Goal: Task Accomplishment & Management: Complete application form

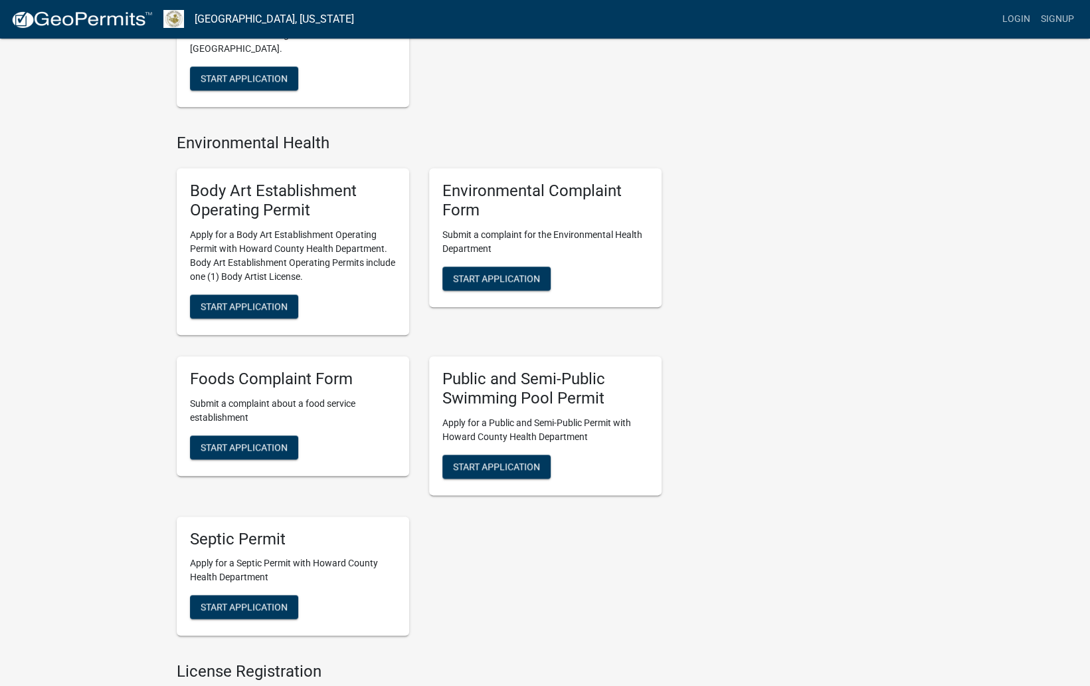
scroll to position [751, 0]
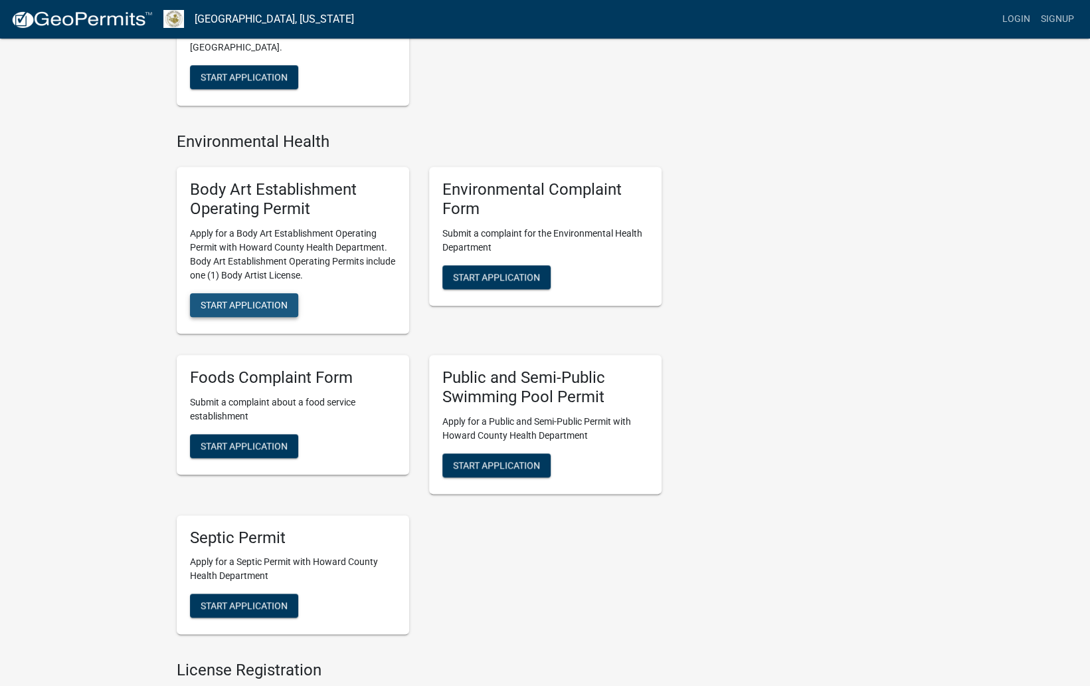
click at [245, 304] on span "Start Application" at bounding box center [244, 304] width 87 height 11
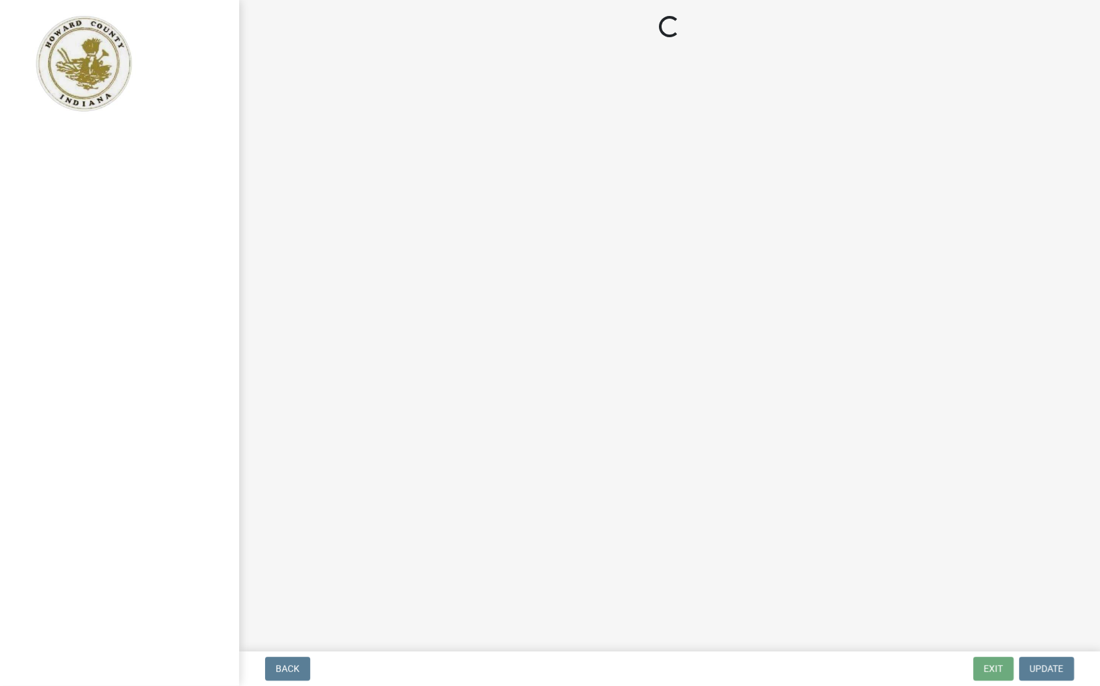
click at [470, 187] on main "Loading..." at bounding box center [669, 323] width 861 height 646
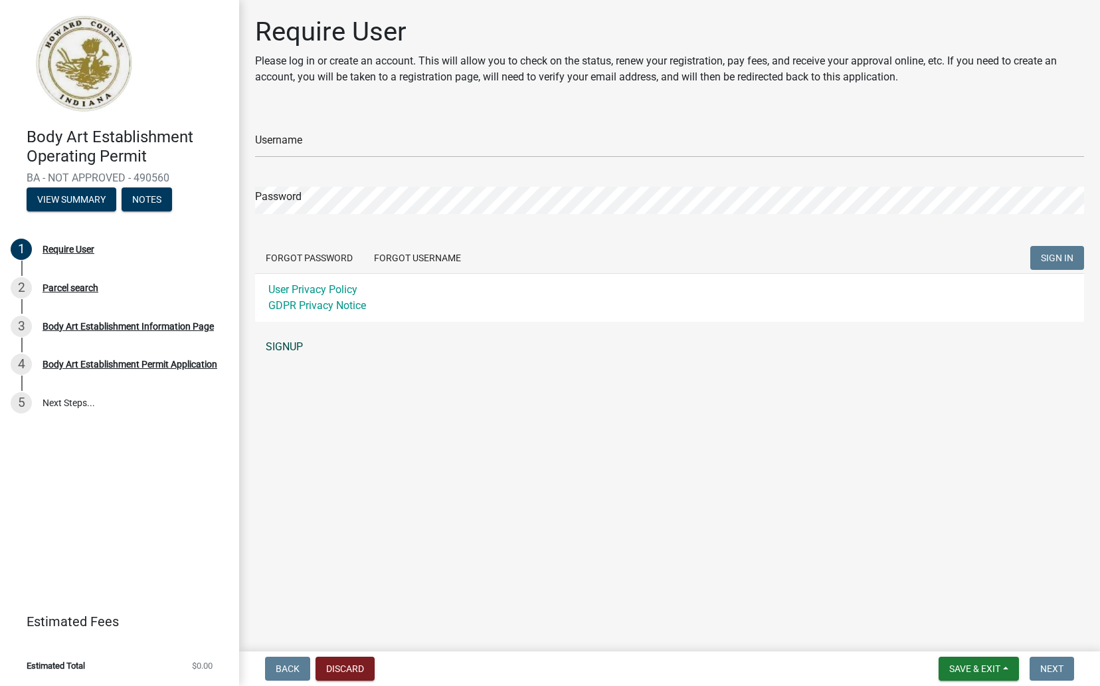
click at [282, 341] on link "SIGNUP" at bounding box center [669, 347] width 829 height 27
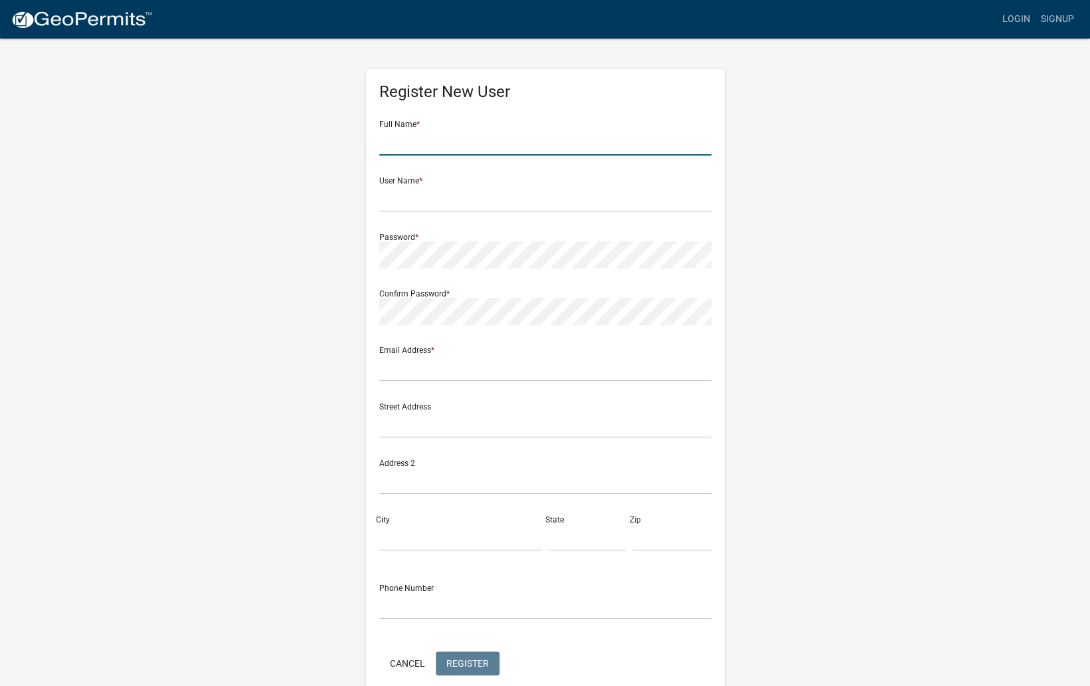
click at [508, 147] on input "text" at bounding box center [545, 141] width 332 height 27
click at [623, 425] on input "text" at bounding box center [545, 424] width 332 height 27
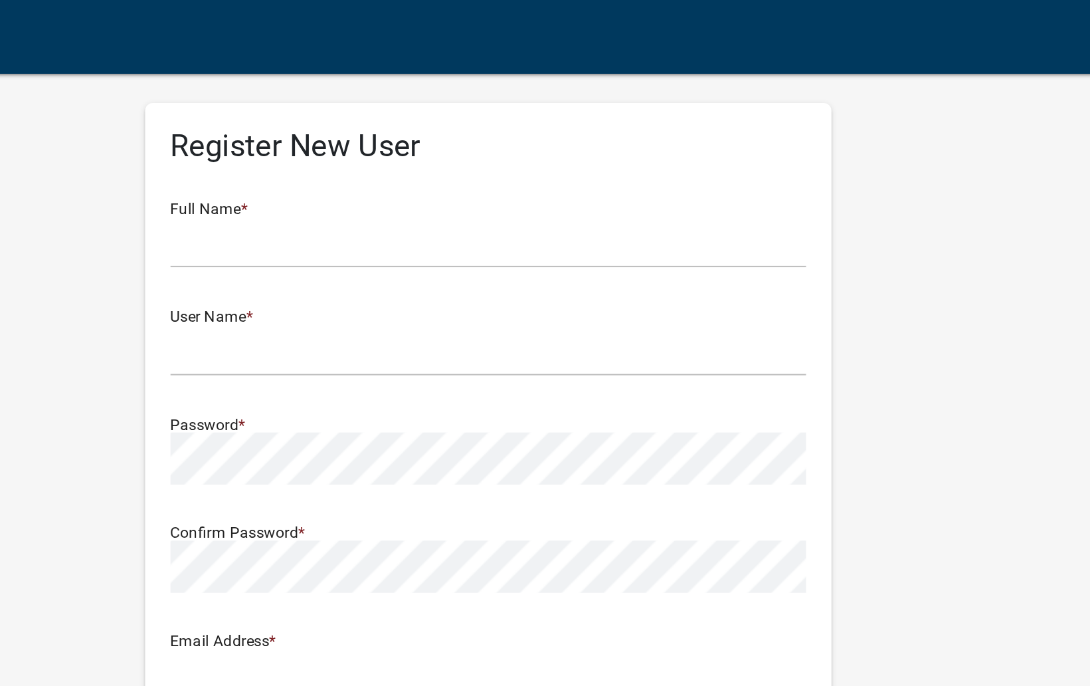
scroll to position [15, 0]
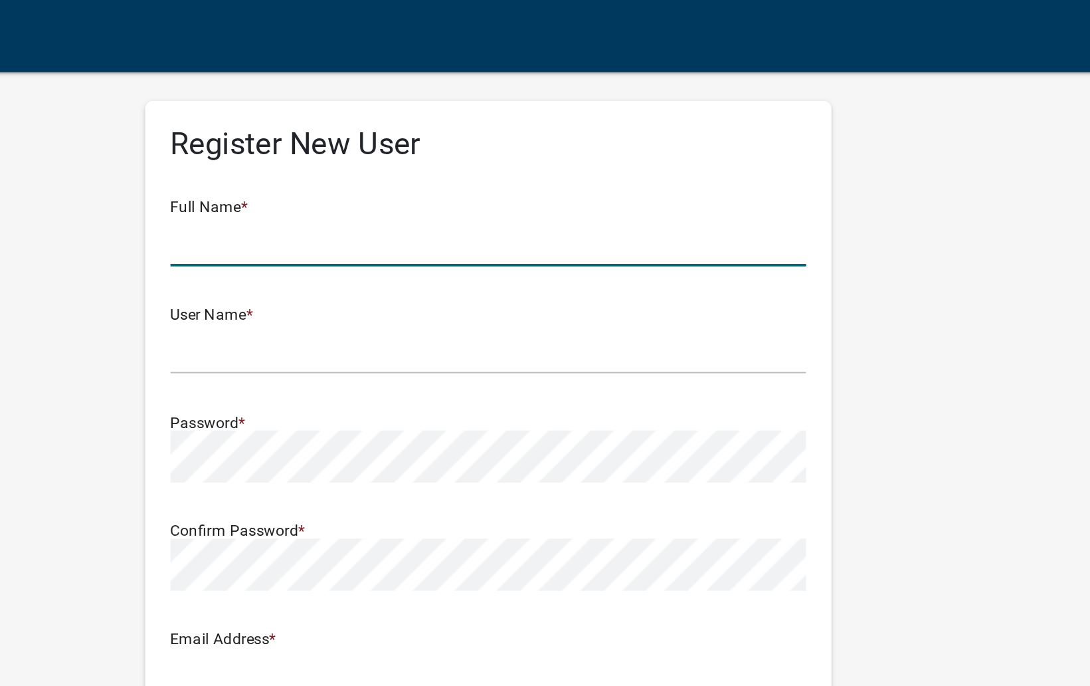
click at [422, 128] on input "text" at bounding box center [545, 126] width 332 height 27
type input "[PERSON_NAME] [PERSON_NAME]"
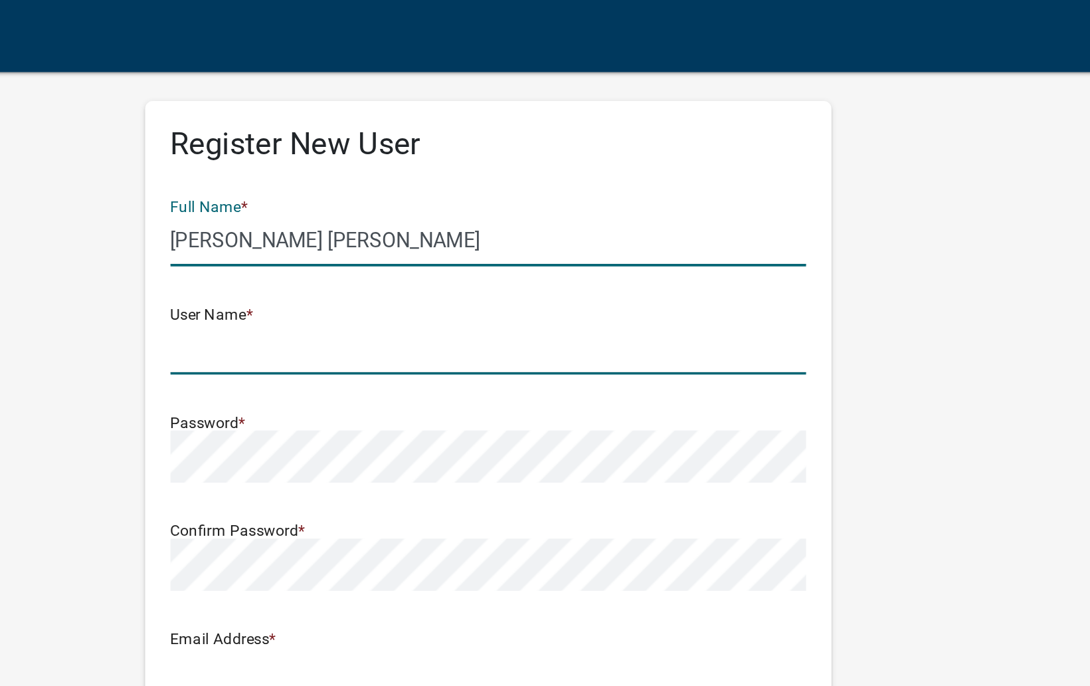
click at [453, 187] on input "text" at bounding box center [545, 182] width 332 height 27
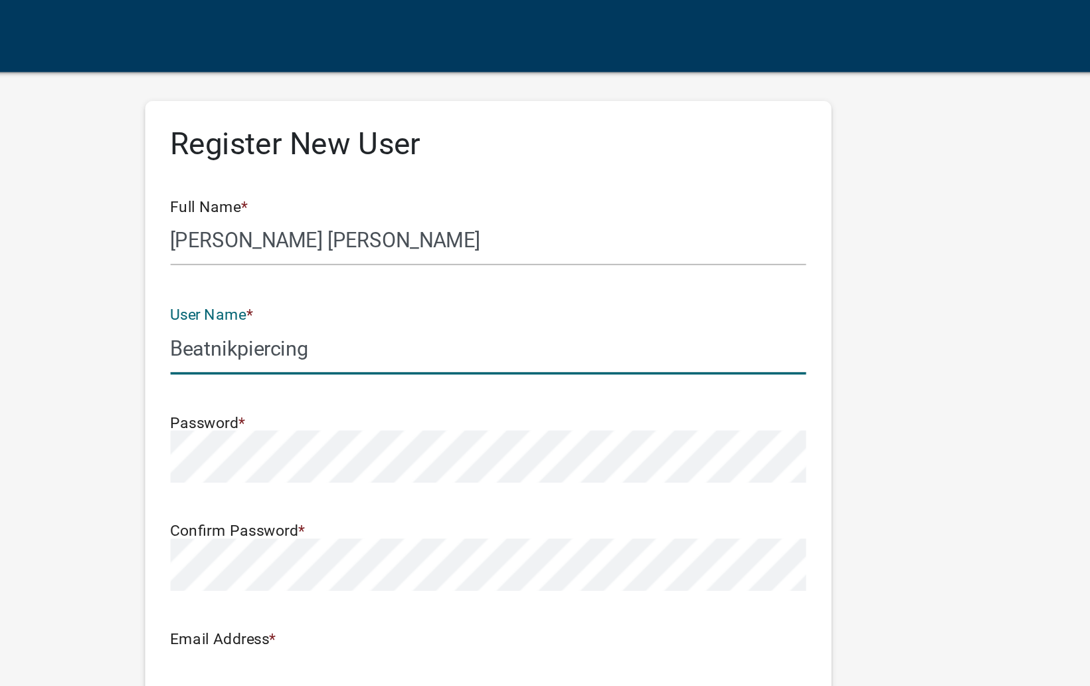
type input "Beatnikpiercing"
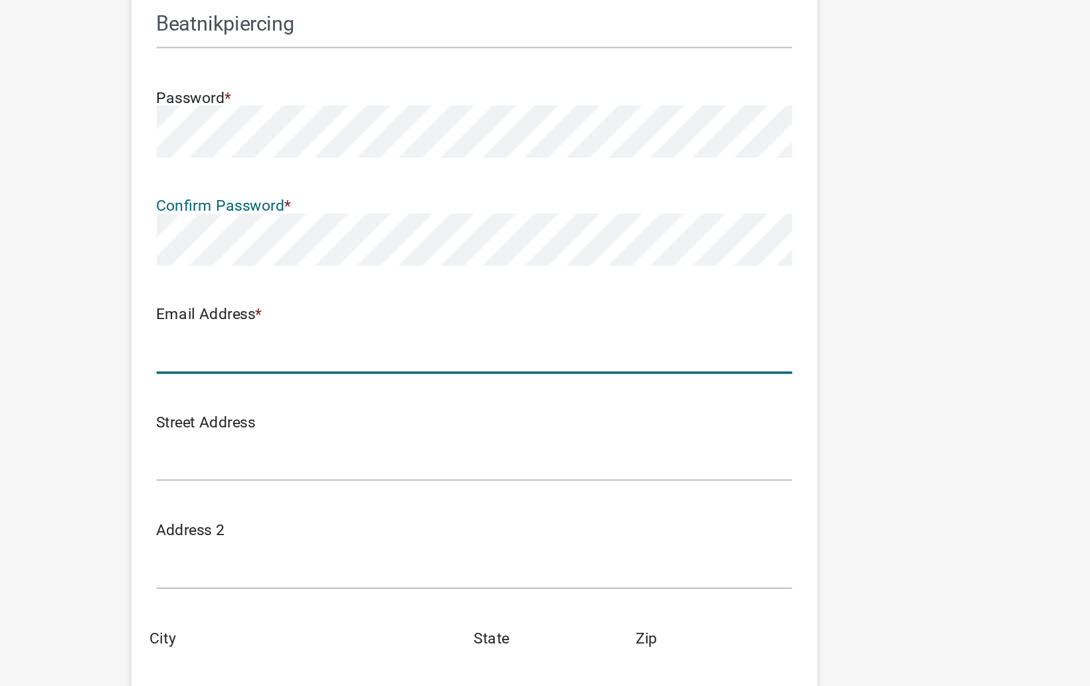
click at [569, 354] on input "text" at bounding box center [545, 352] width 332 height 27
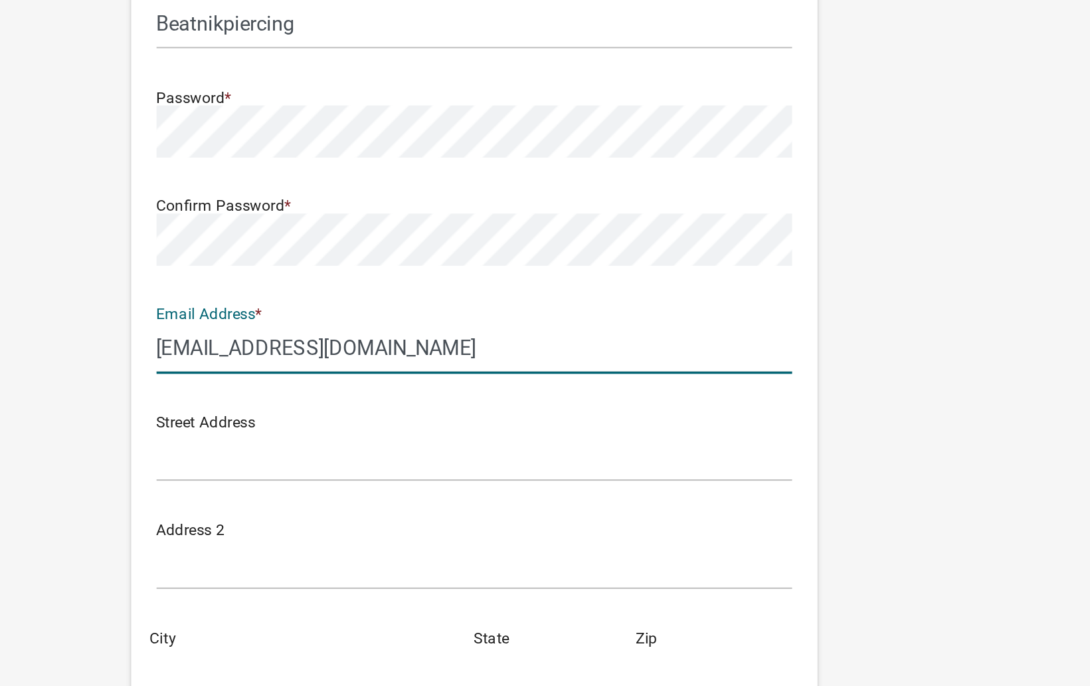
type input "[EMAIL_ADDRESS][DOMAIN_NAME]"
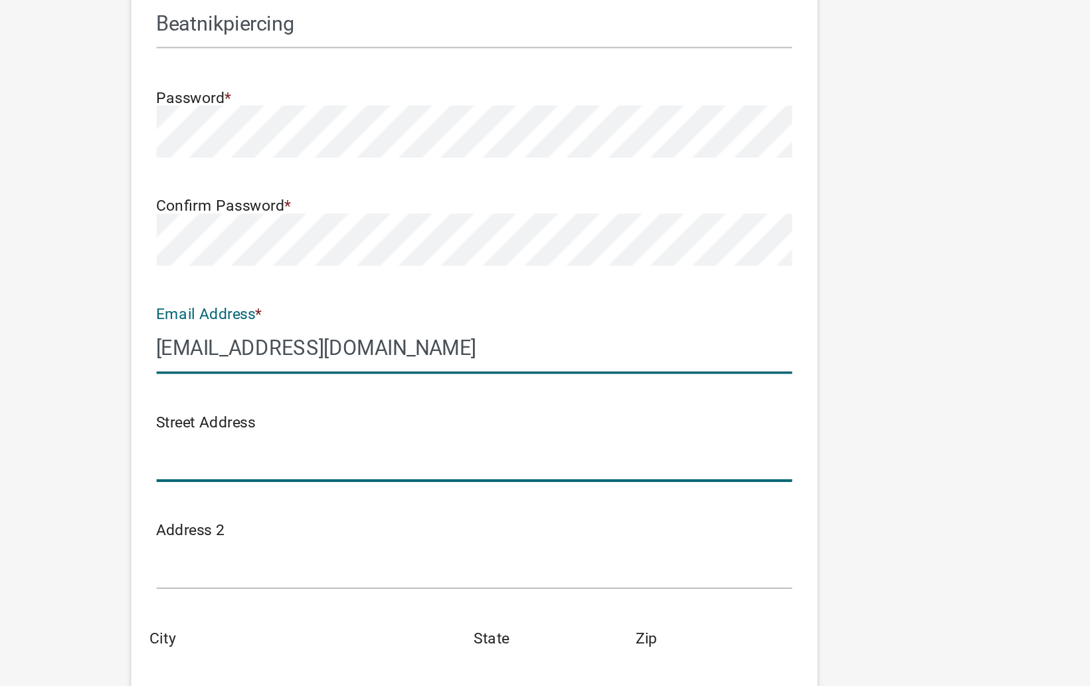
click at [428, 410] on input "text" at bounding box center [545, 408] width 332 height 27
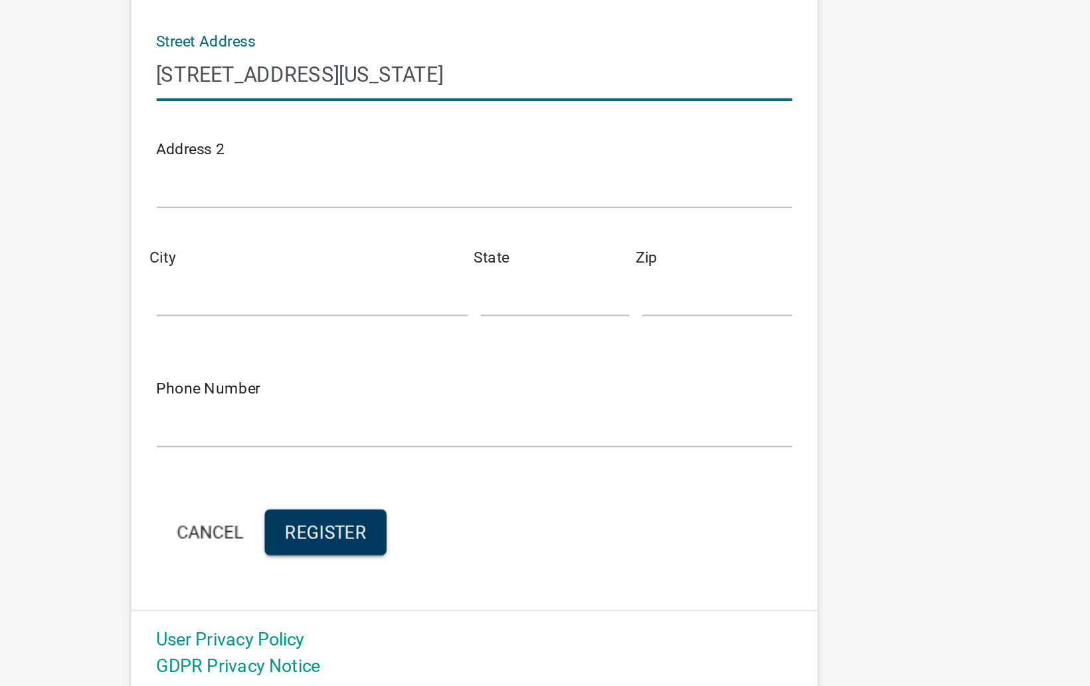
scroll to position [62, 0]
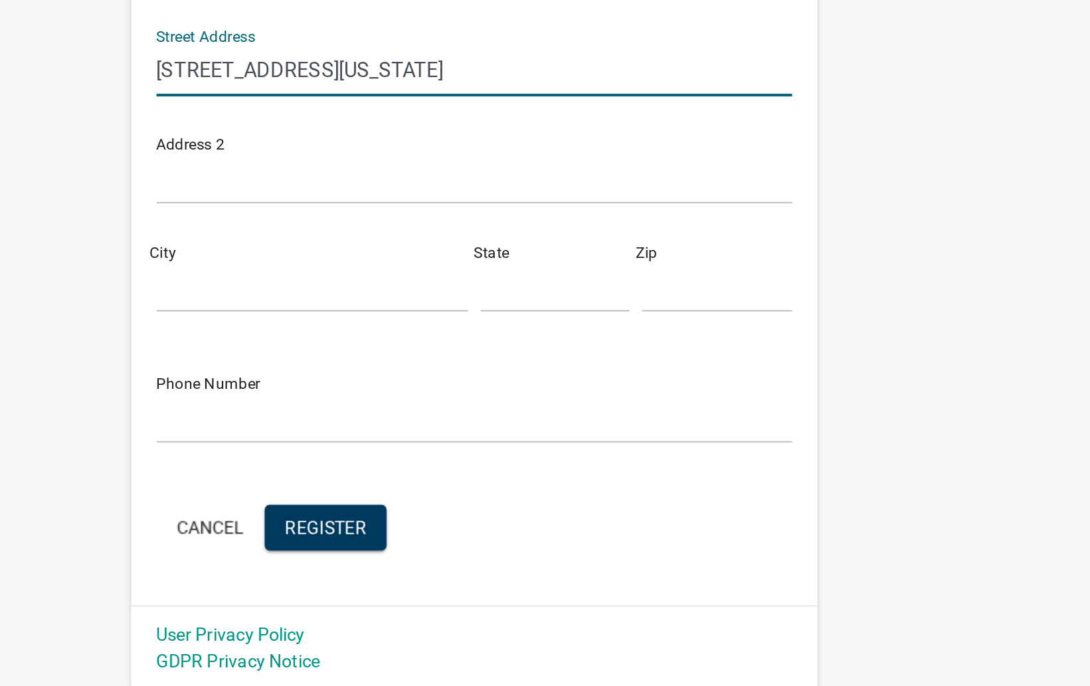
type input "[STREET_ADDRESS][US_STATE]"
click at [423, 481] on input "City" at bounding box center [460, 475] width 163 height 27
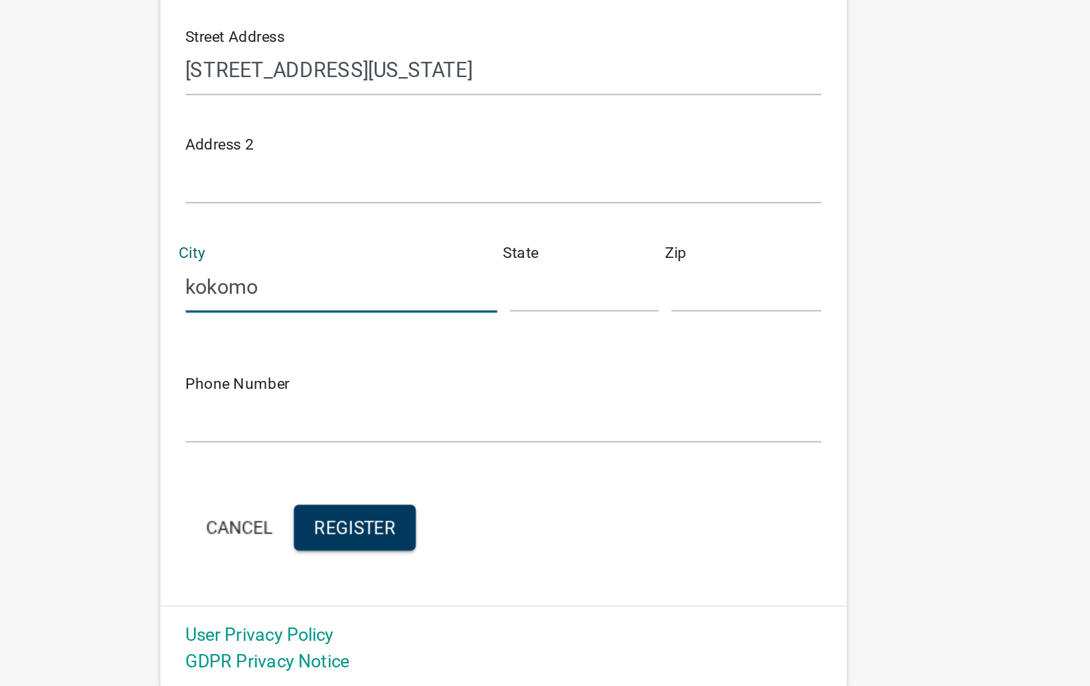
type input "kokomo"
click at [575, 478] on input "text" at bounding box center [588, 475] width 78 height 27
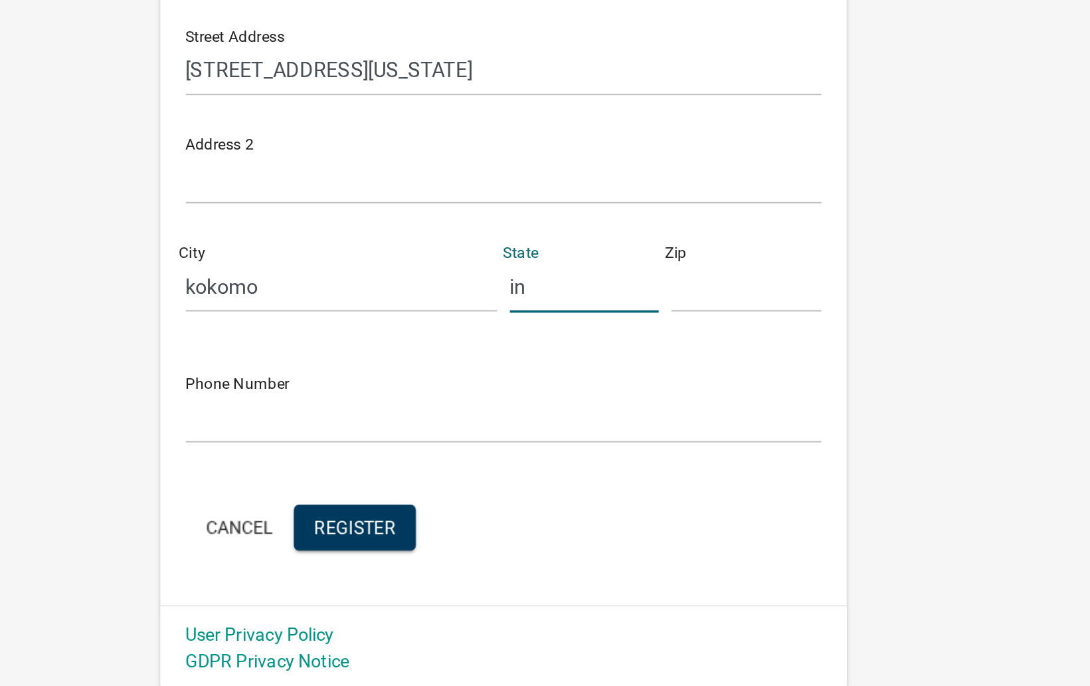
type input "i"
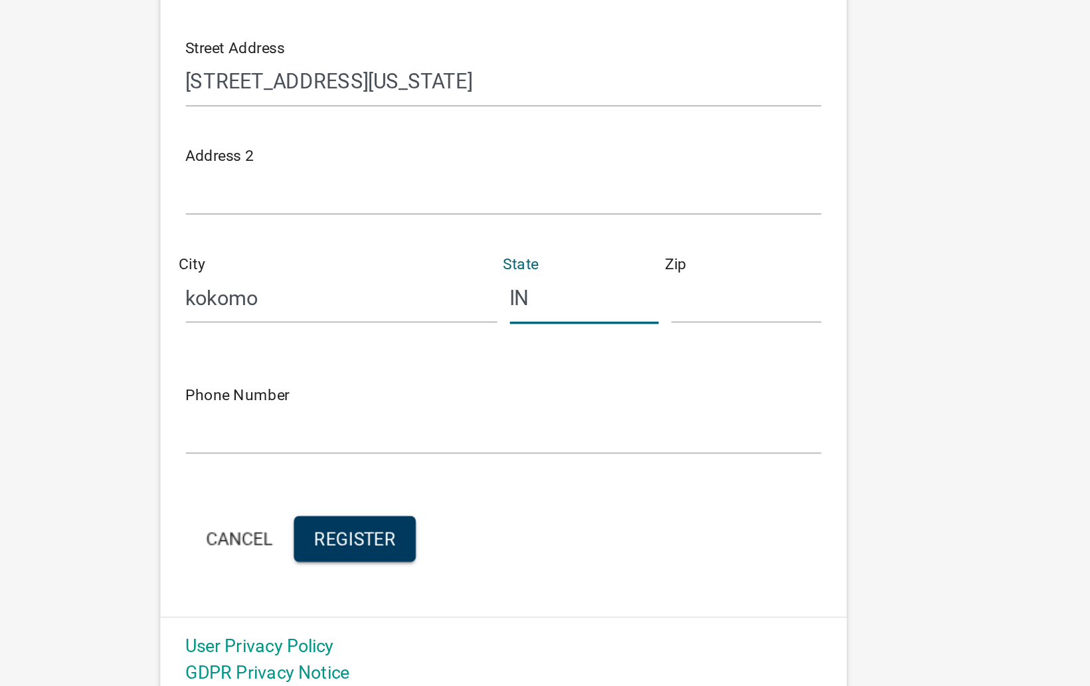
type input "IN"
click at [655, 481] on input "text" at bounding box center [672, 475] width 78 height 27
type input "46901"
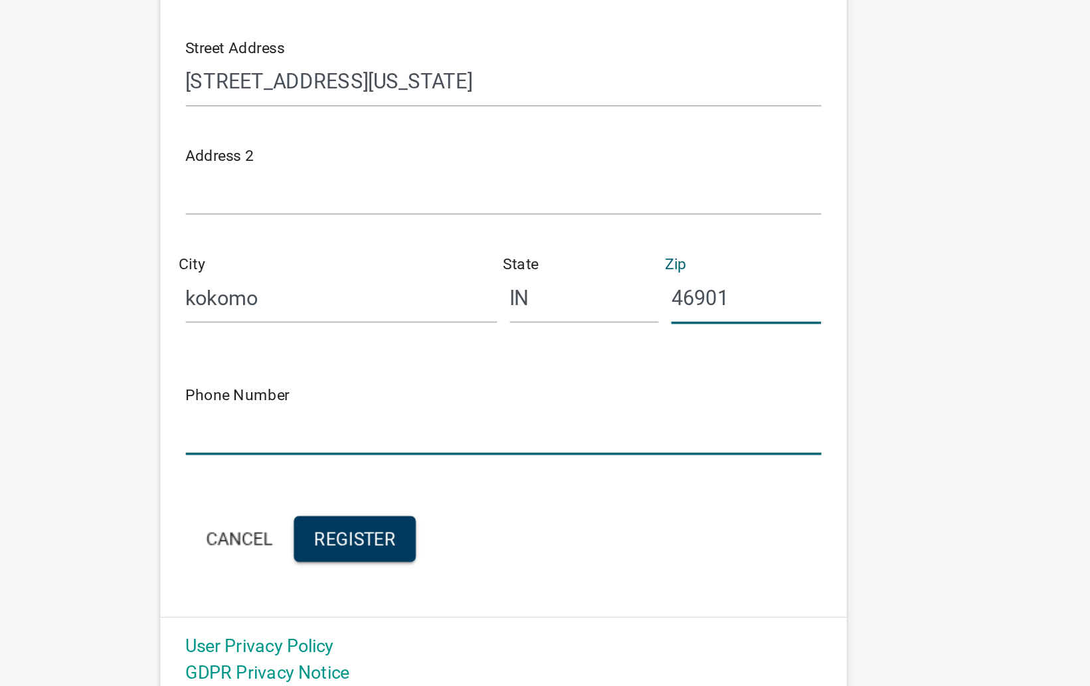
click at [488, 549] on input "text" at bounding box center [545, 543] width 332 height 27
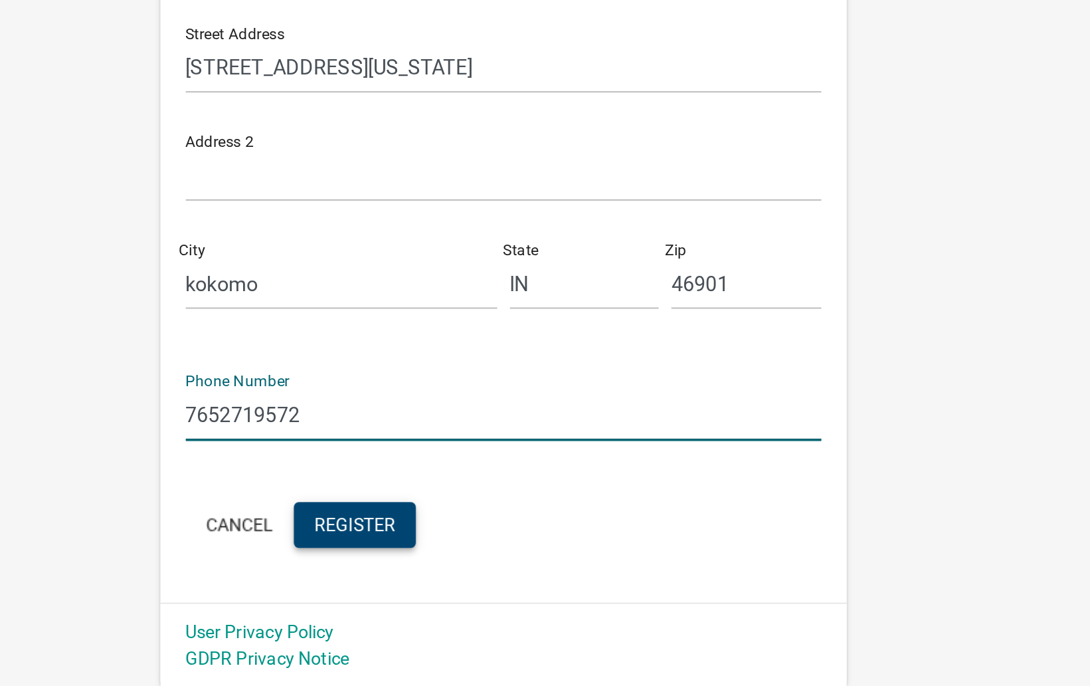
type input "7652719572"
click at [486, 596] on span "Register" at bounding box center [468, 600] width 43 height 11
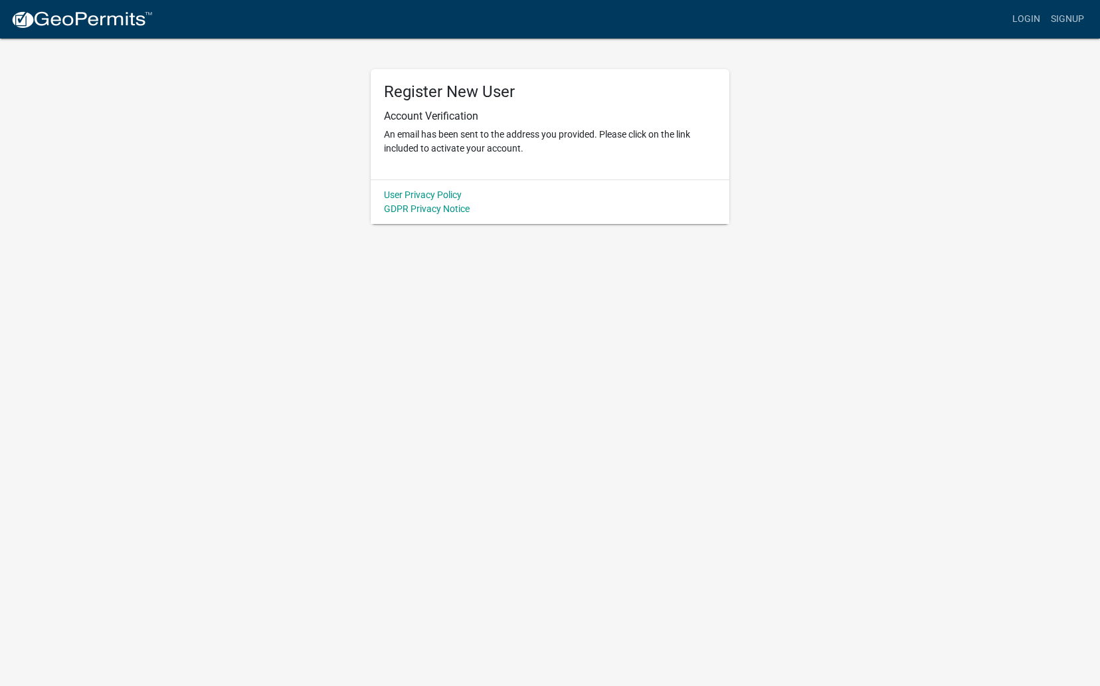
scroll to position [0, 0]
click at [1024, 20] on link "Login" at bounding box center [1026, 19] width 39 height 25
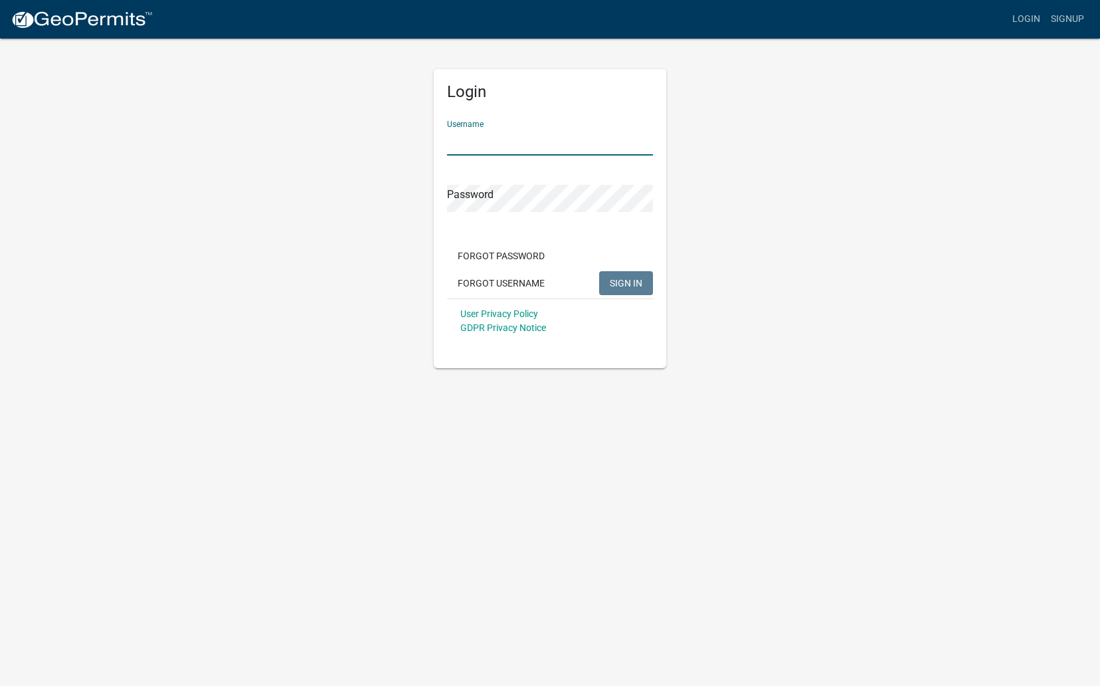
click at [545, 132] on input "Username" at bounding box center [550, 141] width 206 height 27
type input "beatnikpiercing"
click at [117, 672] on body "Internet Explorer does NOT work with GeoPermits. Get a new browser for more sec…" at bounding box center [550, 343] width 1100 height 686
click at [642, 271] on button "SIGN IN" at bounding box center [626, 283] width 54 height 24
click at [632, 274] on button "SIGN IN" at bounding box center [626, 283] width 54 height 24
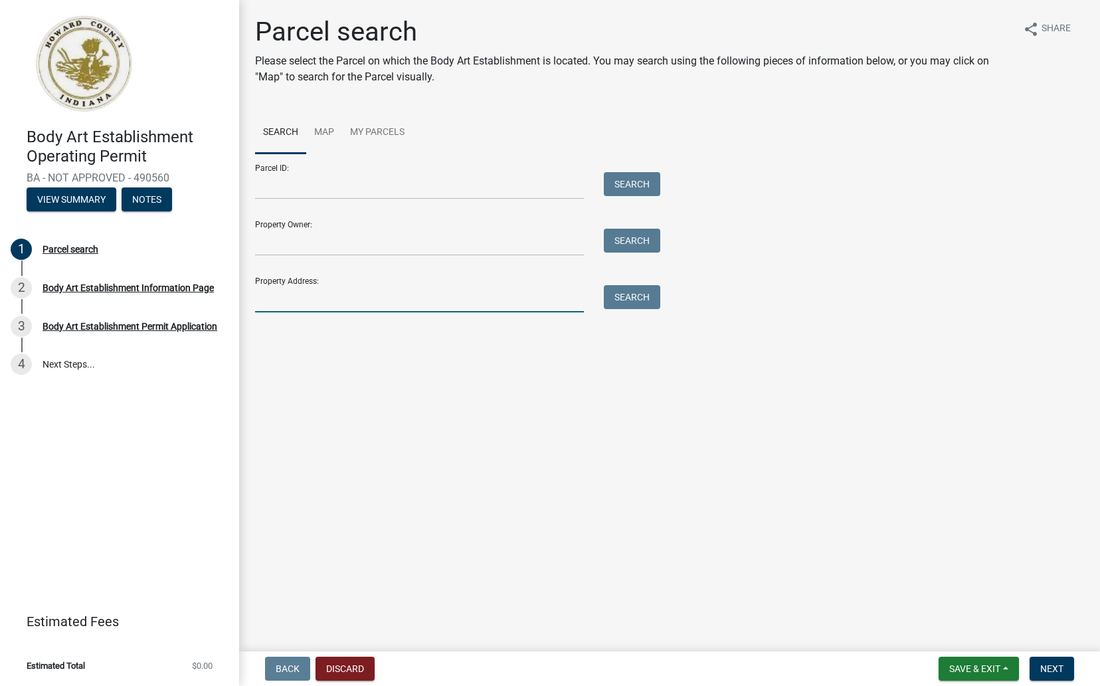
click at [302, 299] on input "Property Address:" at bounding box center [419, 298] width 329 height 27
type input "417 n washington"
click at [642, 283] on div "Property Address: 417 n washington Search" at bounding box center [454, 289] width 399 height 46
click at [633, 295] on button "Search" at bounding box center [632, 297] width 56 height 24
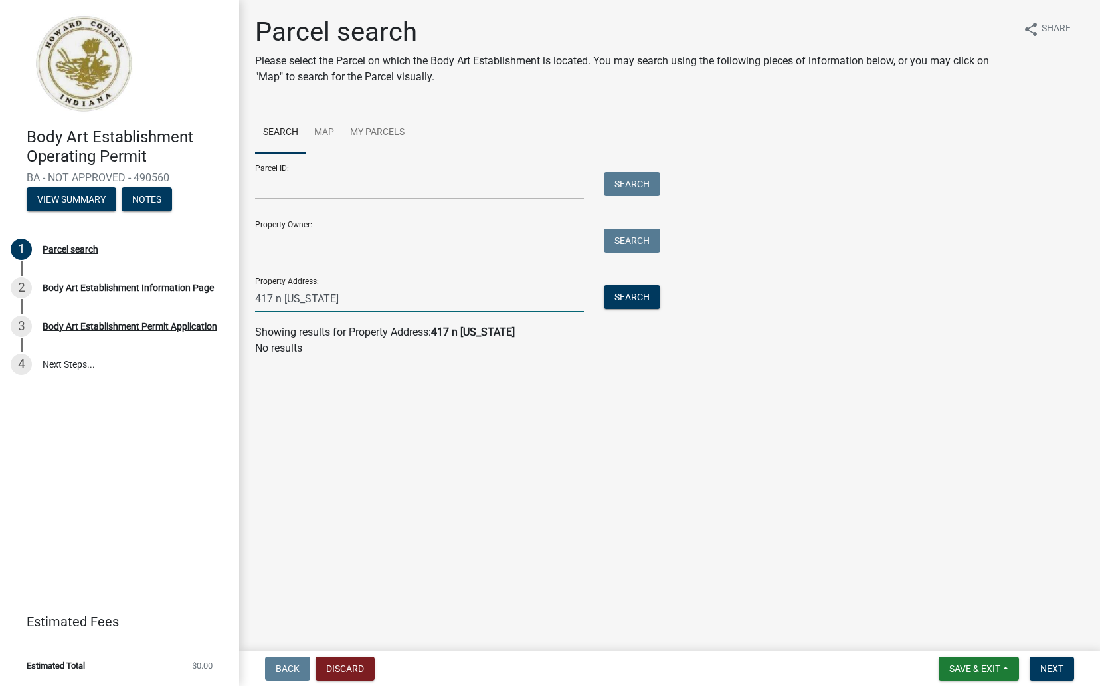
click at [365, 290] on input "417 n washington" at bounding box center [419, 298] width 329 height 27
drag, startPoint x: 364, startPoint y: 290, endPoint x: 175, endPoint y: 298, distance: 189.5
click at [175, 298] on div "Body Art Establishment Operating Permit BA - NOT APPROVED - 490560 View Summary…" at bounding box center [550, 343] width 1100 height 686
click at [320, 239] on input "Property Owner:" at bounding box center [419, 242] width 329 height 27
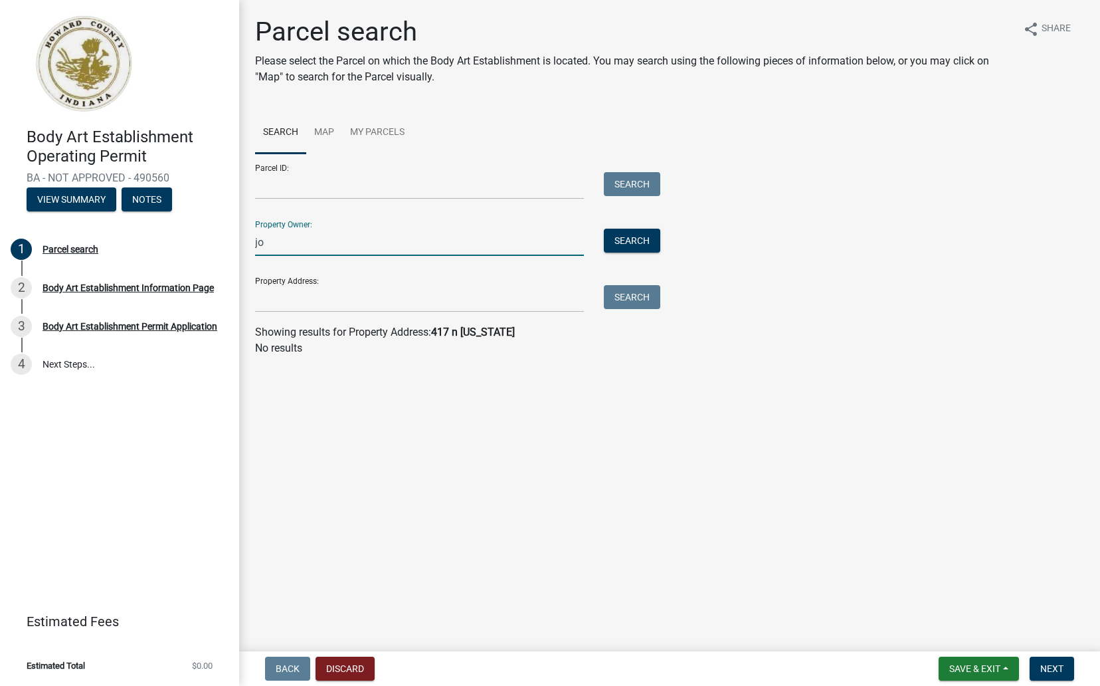
type input "j"
type input "jill gaskill"
click at [630, 254] on div "Search" at bounding box center [629, 242] width 70 height 27
click at [634, 241] on button "Search" at bounding box center [632, 241] width 56 height 24
drag, startPoint x: 309, startPoint y: 252, endPoint x: 208, endPoint y: 229, distance: 103.6
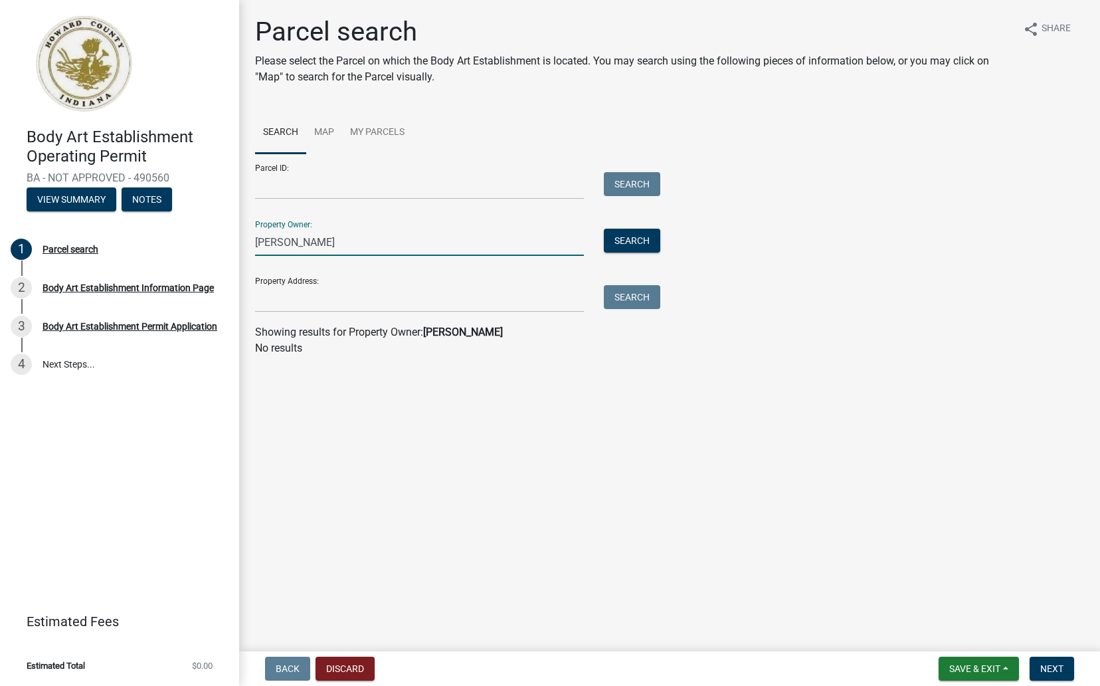
click at [208, 229] on div "Body Art Establishment Operating Permit BA - NOT APPROVED - 490560 View Summary…" at bounding box center [550, 343] width 1100 height 686
click at [288, 305] on input "Property Address:" at bounding box center [419, 298] width 329 height 27
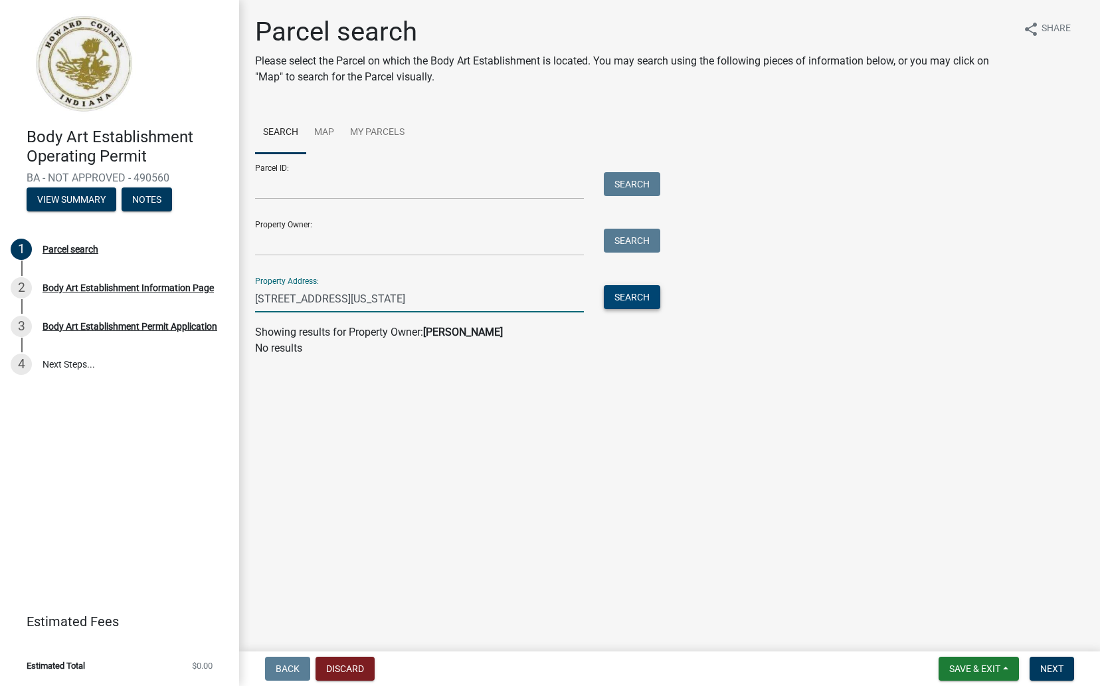
type input "419 n washington st"
click at [630, 298] on button "Search" at bounding box center [632, 297] width 56 height 24
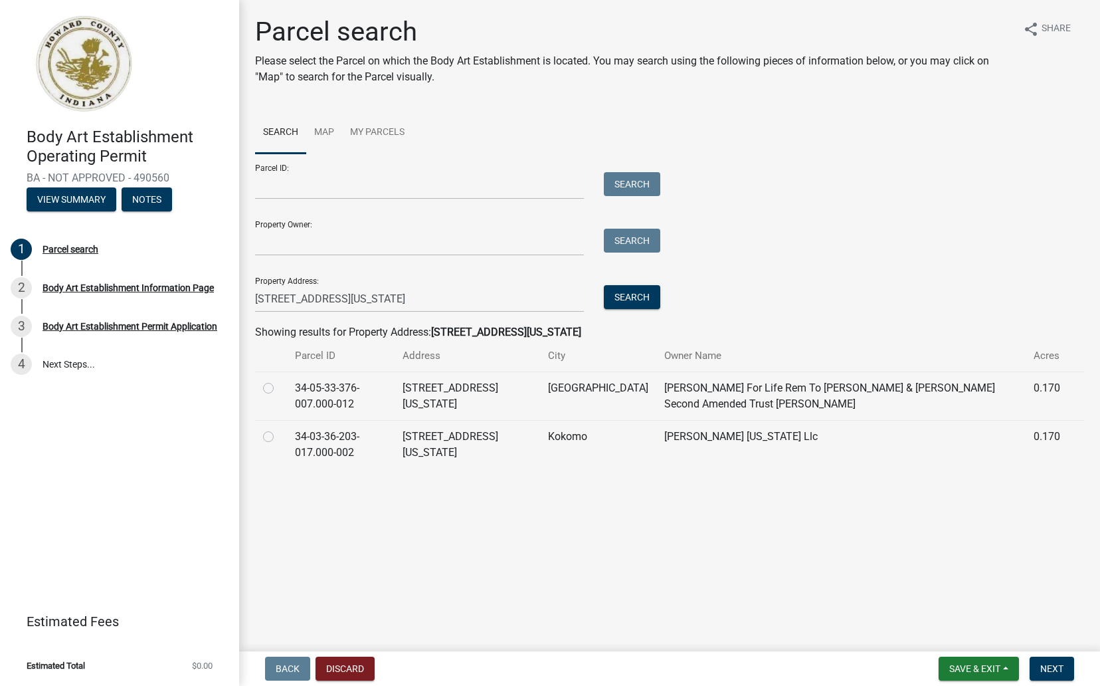
click at [279, 429] on label at bounding box center [279, 429] width 0 height 0
click at [279, 437] on input "radio" at bounding box center [283, 433] width 9 height 9
radio input "true"
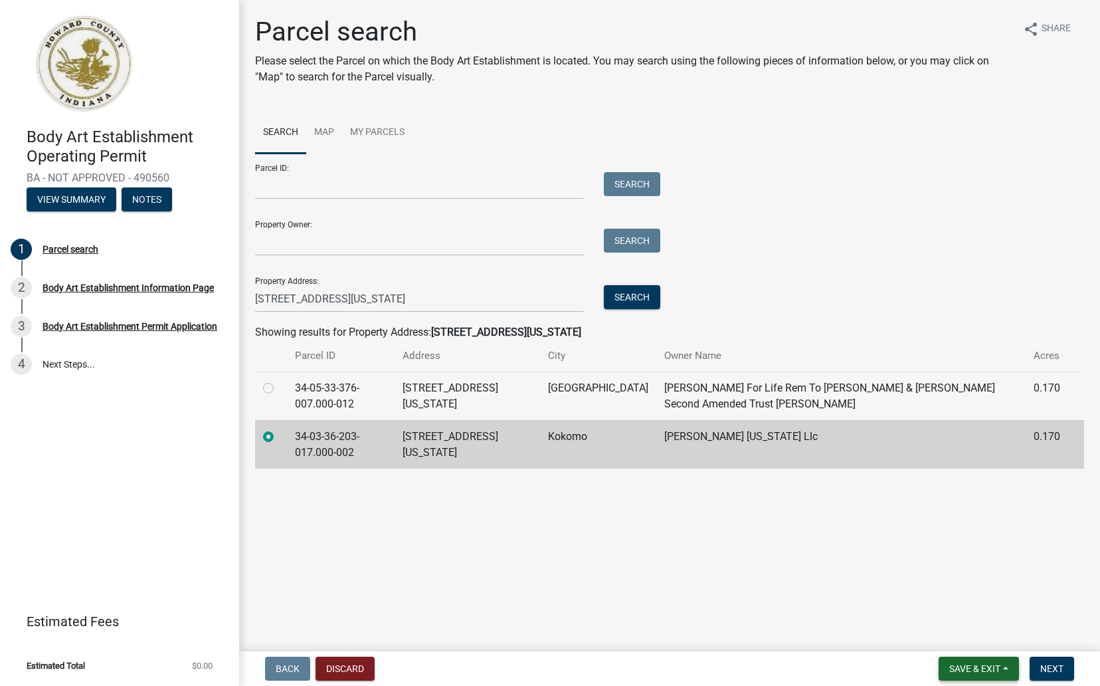
click at [990, 668] on span "Save & Exit" at bounding box center [975, 668] width 51 height 11
click at [1041, 670] on span "Next" at bounding box center [1052, 668] width 23 height 11
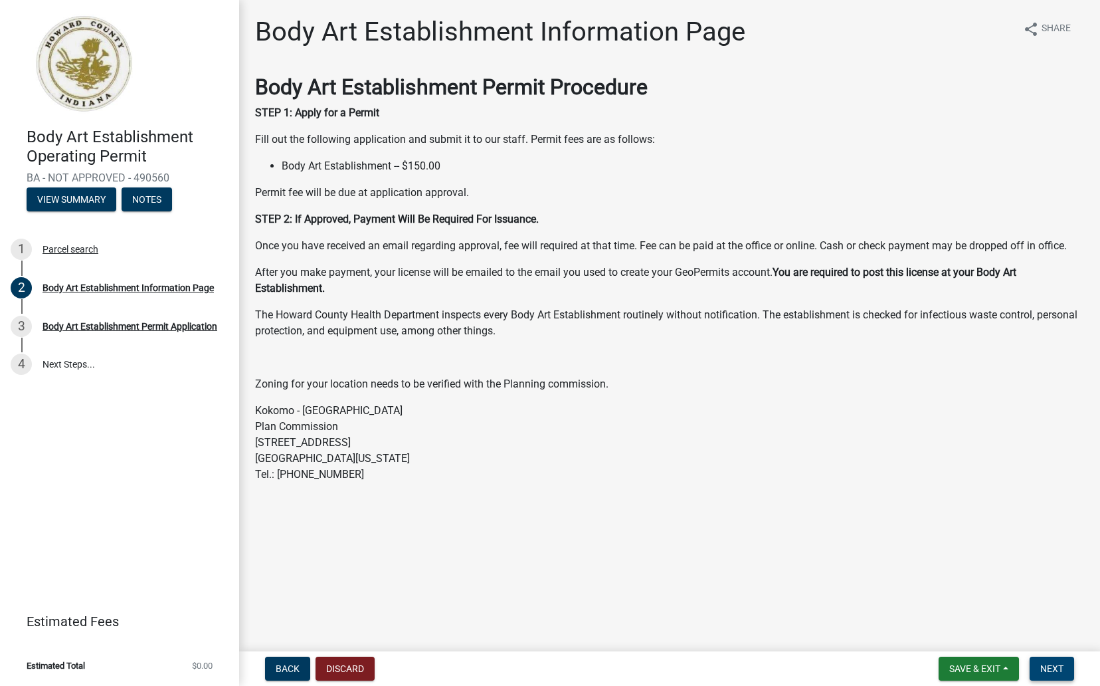
click at [1049, 675] on button "Next" at bounding box center [1052, 669] width 45 height 24
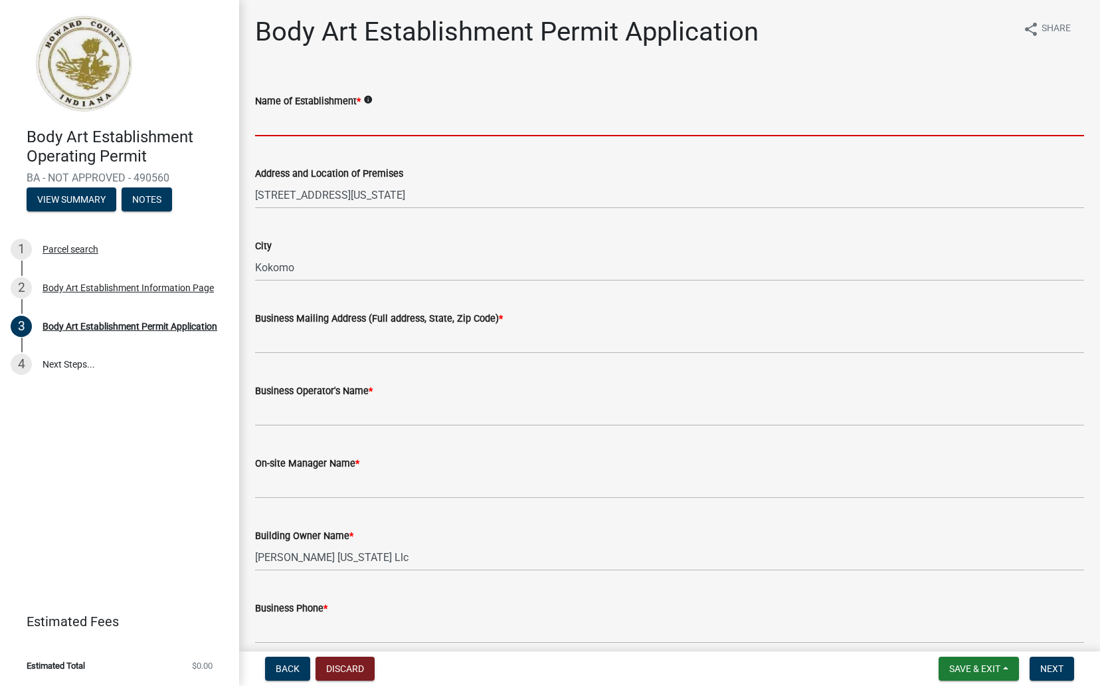
click at [350, 122] on input "Name of Establishment *" at bounding box center [669, 122] width 829 height 27
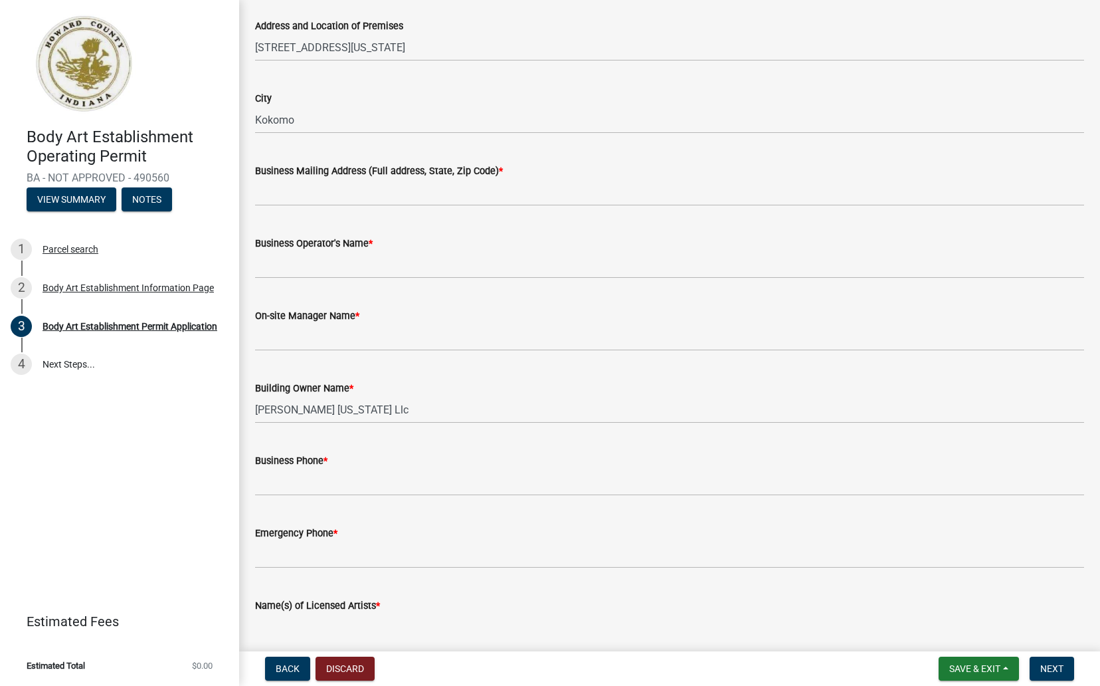
scroll to position [153, 0]
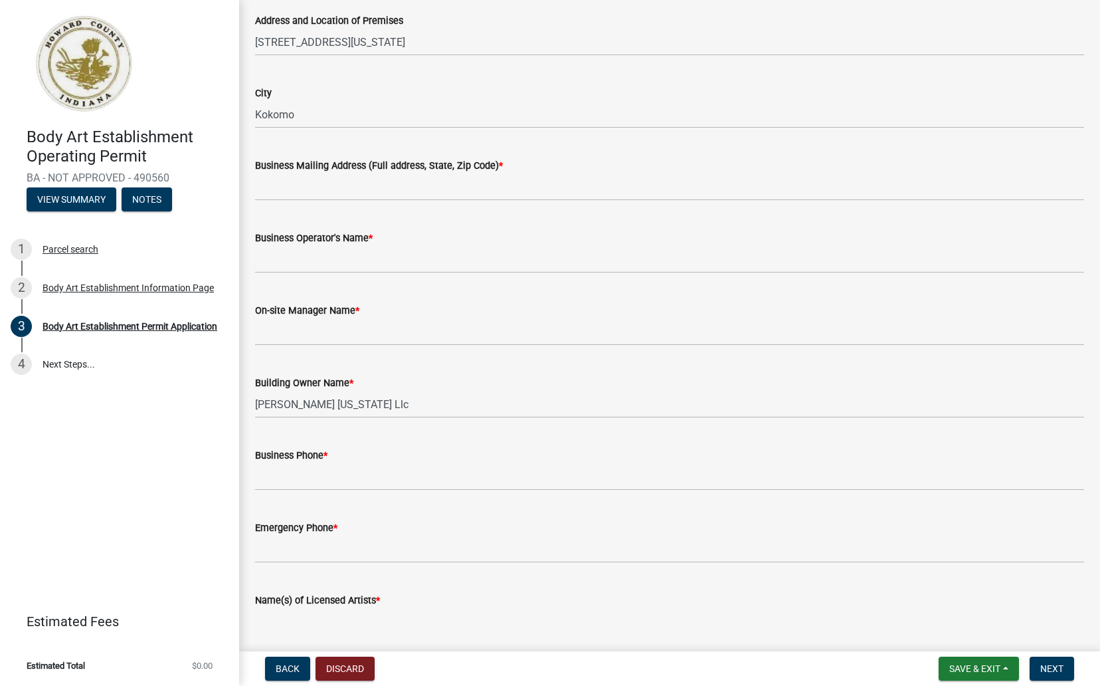
type input "Beatnik & Piercing & Jewelry"
click at [344, 197] on input "Business Mailing Address (Full address, State, Zip Code) *" at bounding box center [669, 186] width 829 height 27
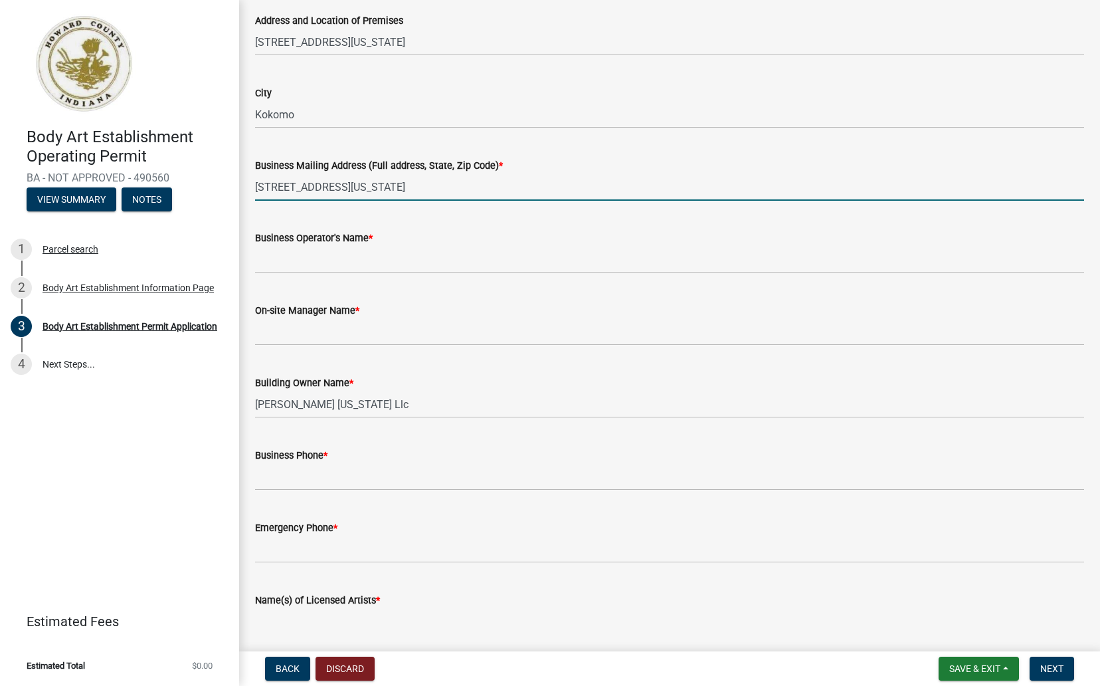
type input "417 N Washington St Kokomo, IN 46901"
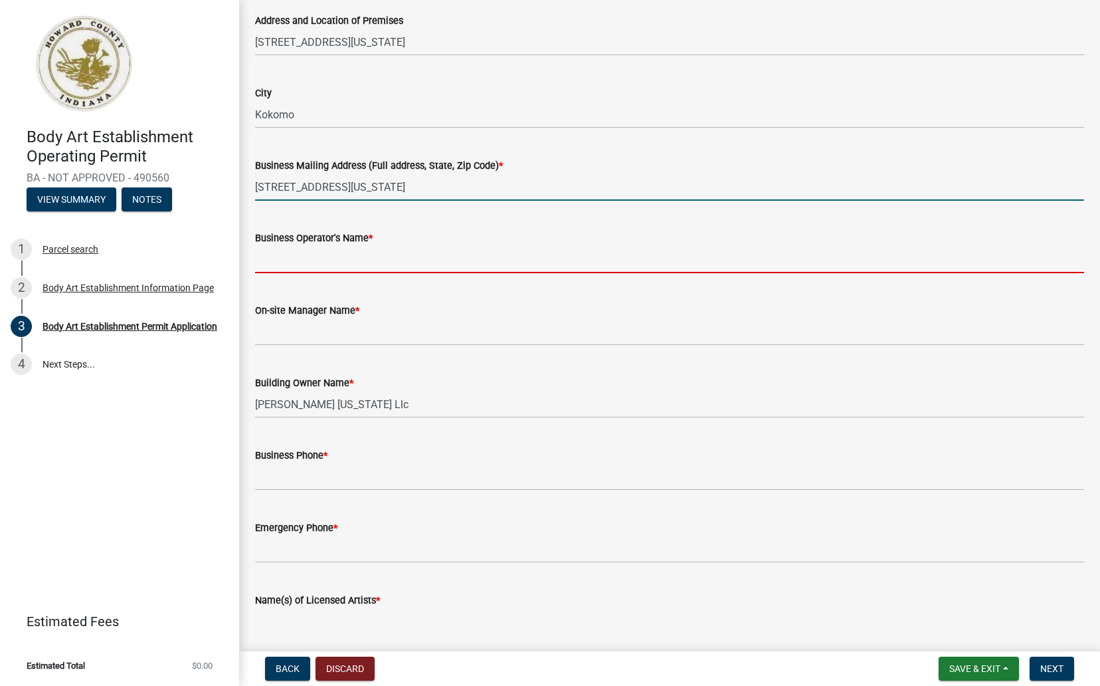
click at [326, 259] on input "Business Operator's Name *" at bounding box center [669, 259] width 829 height 27
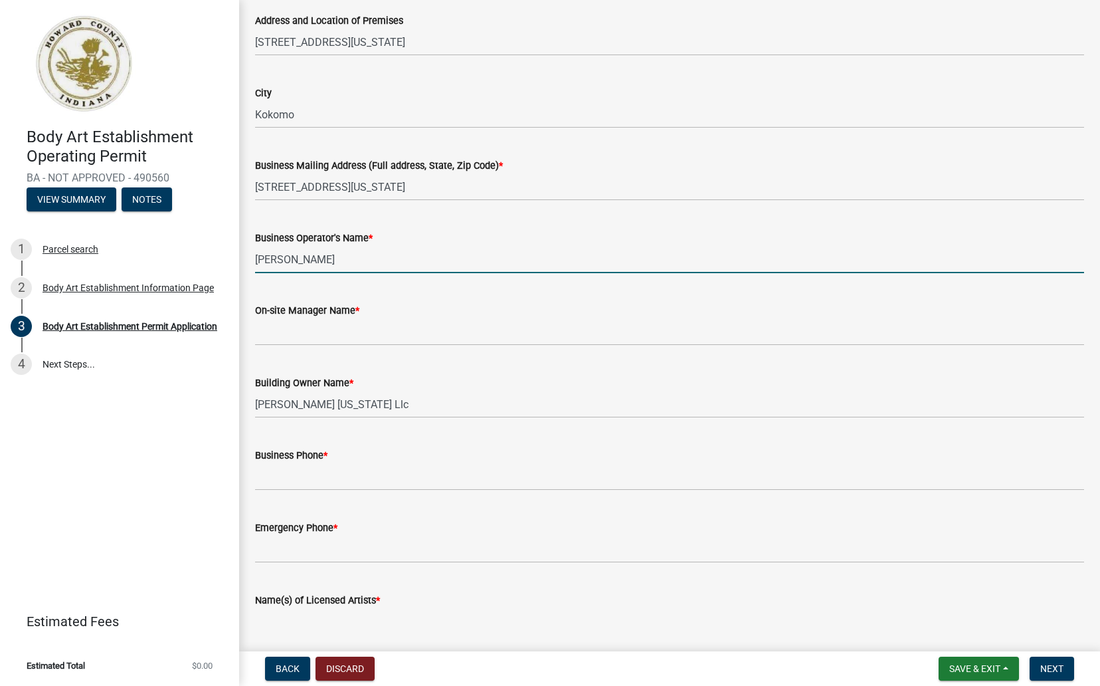
type input "Drew Young"
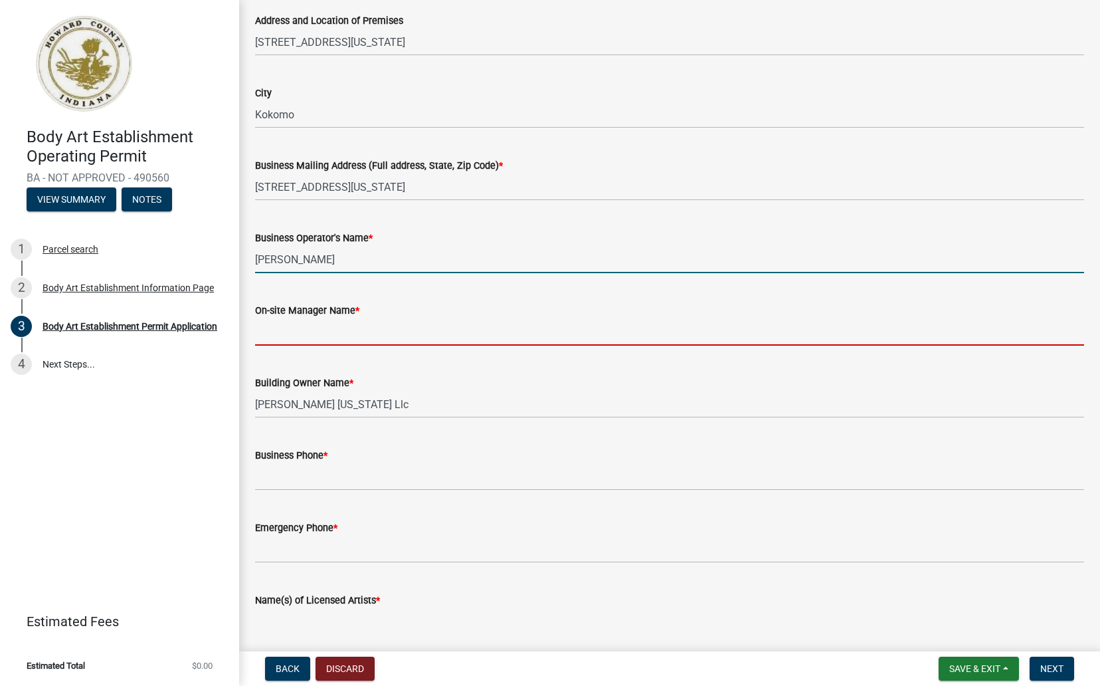
click at [328, 339] on input "On-site Manager Name *" at bounding box center [669, 331] width 829 height 27
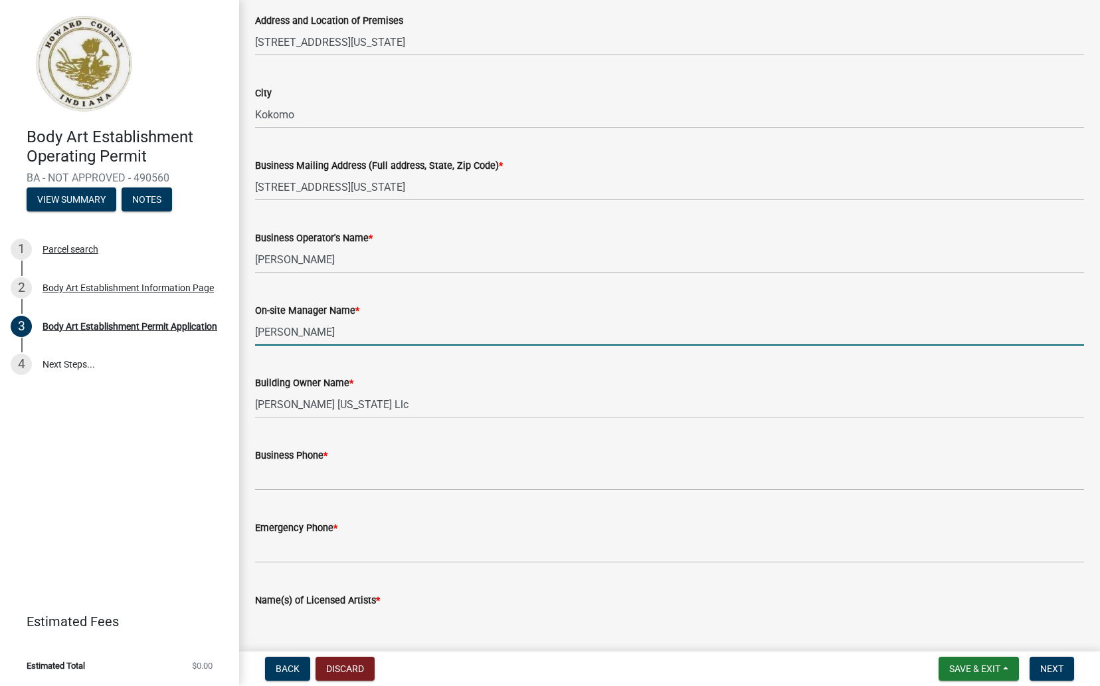
type input "Drew Young"
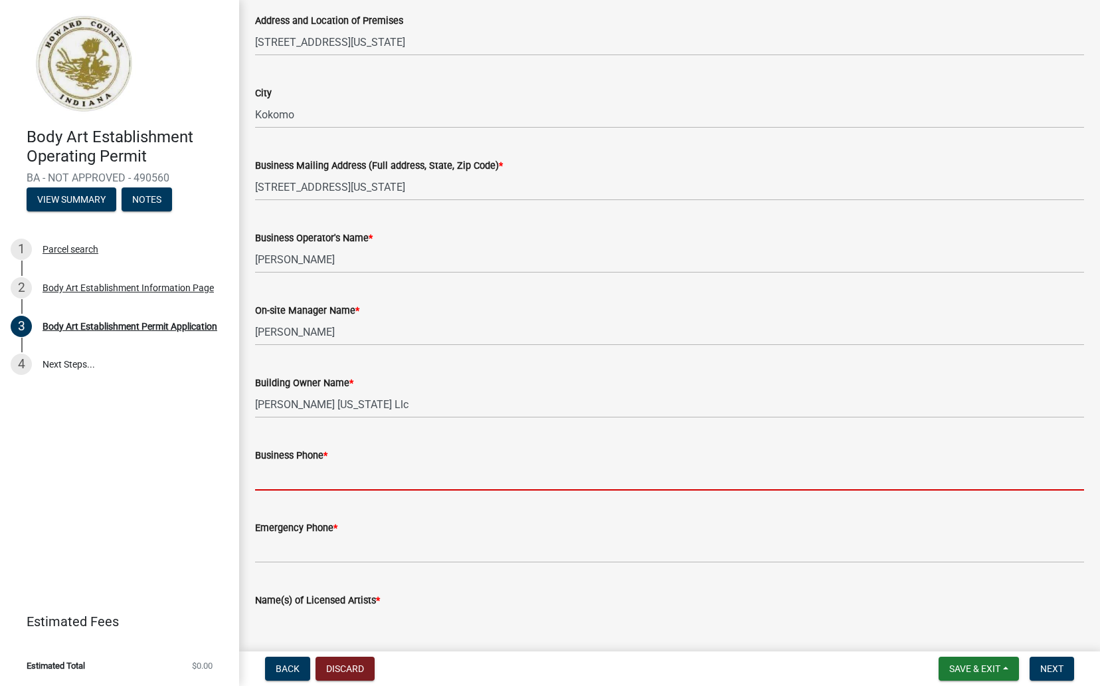
click at [363, 469] on input "Business Phone *" at bounding box center [669, 476] width 829 height 27
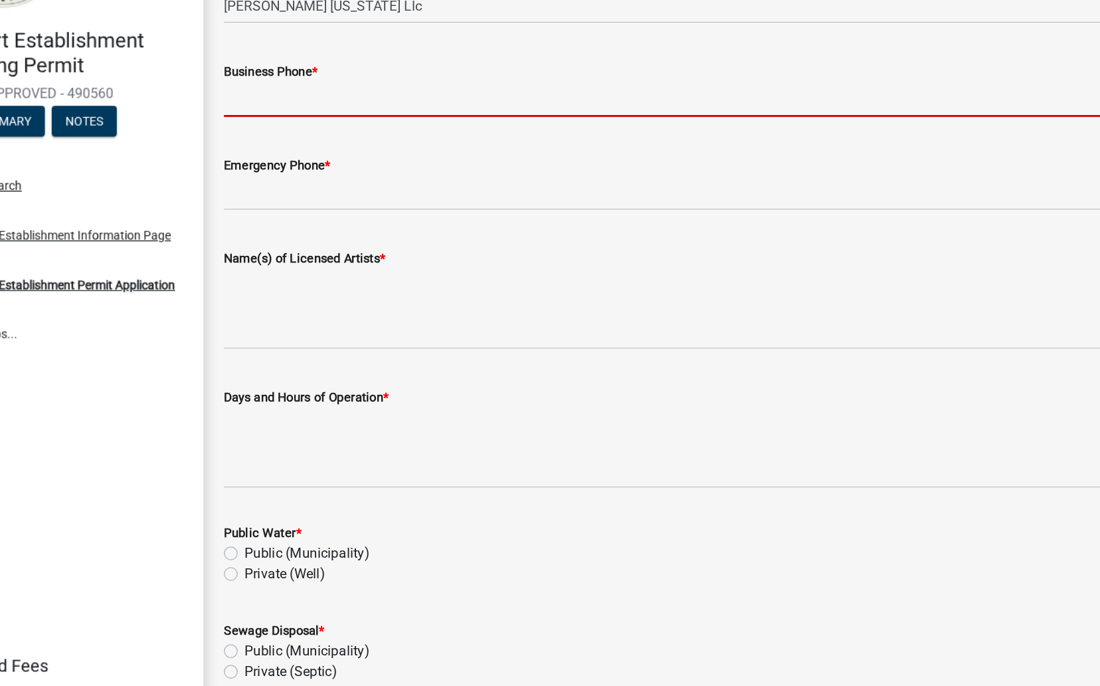
scroll to position [446, 0]
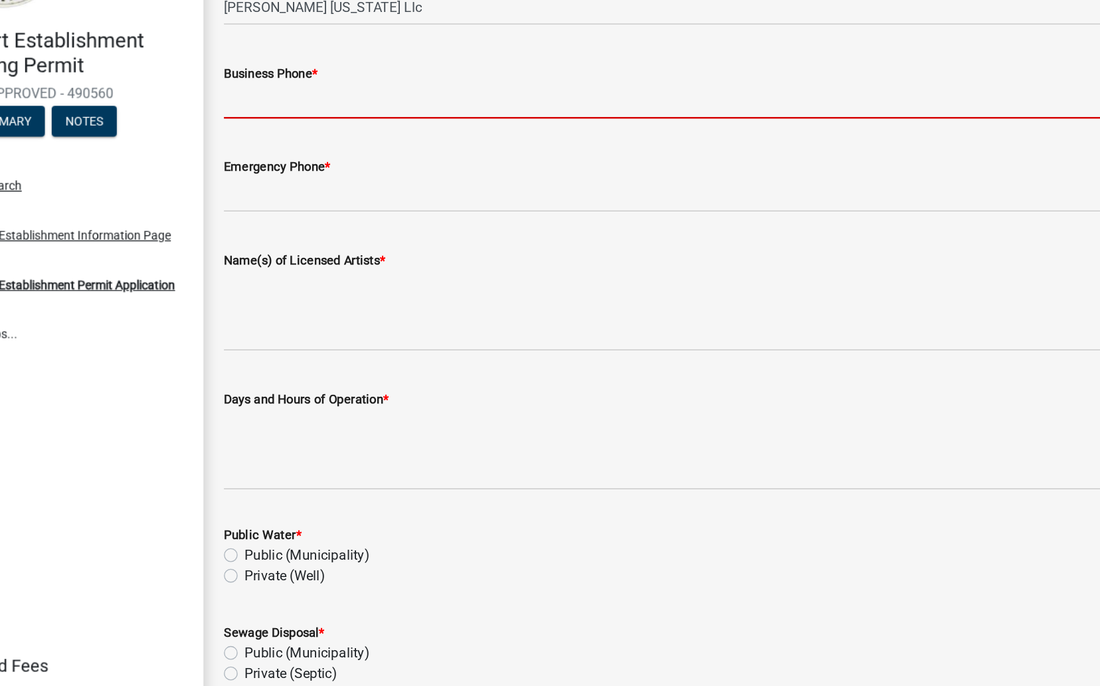
click at [304, 199] on wm-data-entity-input "Business Phone *" at bounding box center [669, 172] width 829 height 72
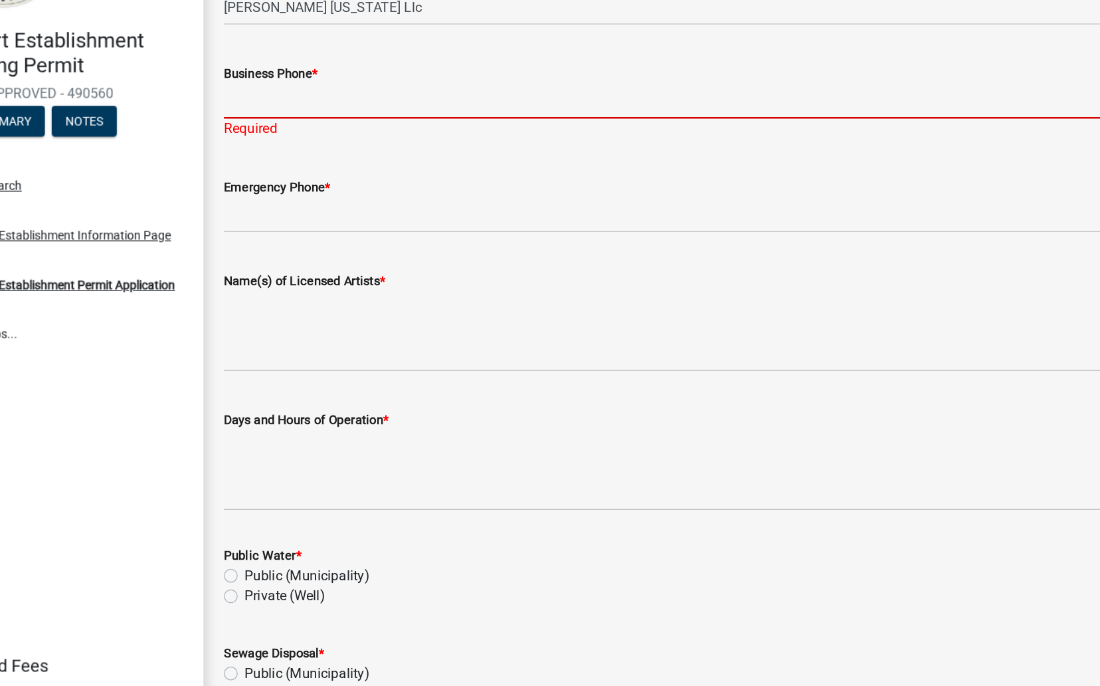
click at [288, 187] on input "Business Phone *" at bounding box center [669, 183] width 829 height 27
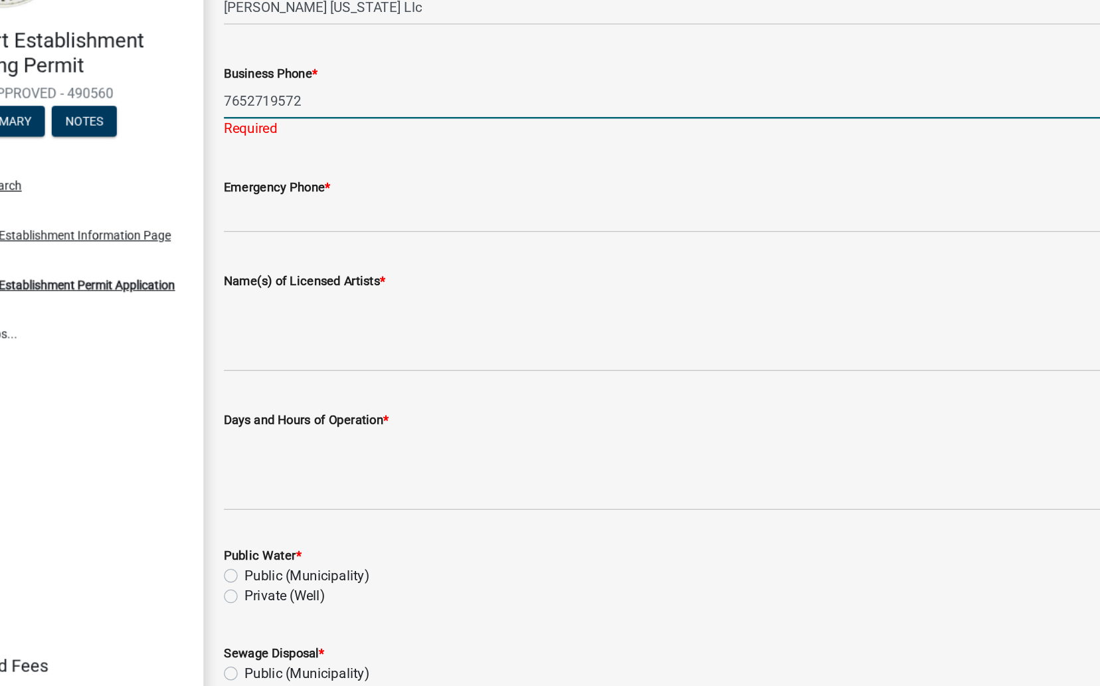
type input "7652719572"
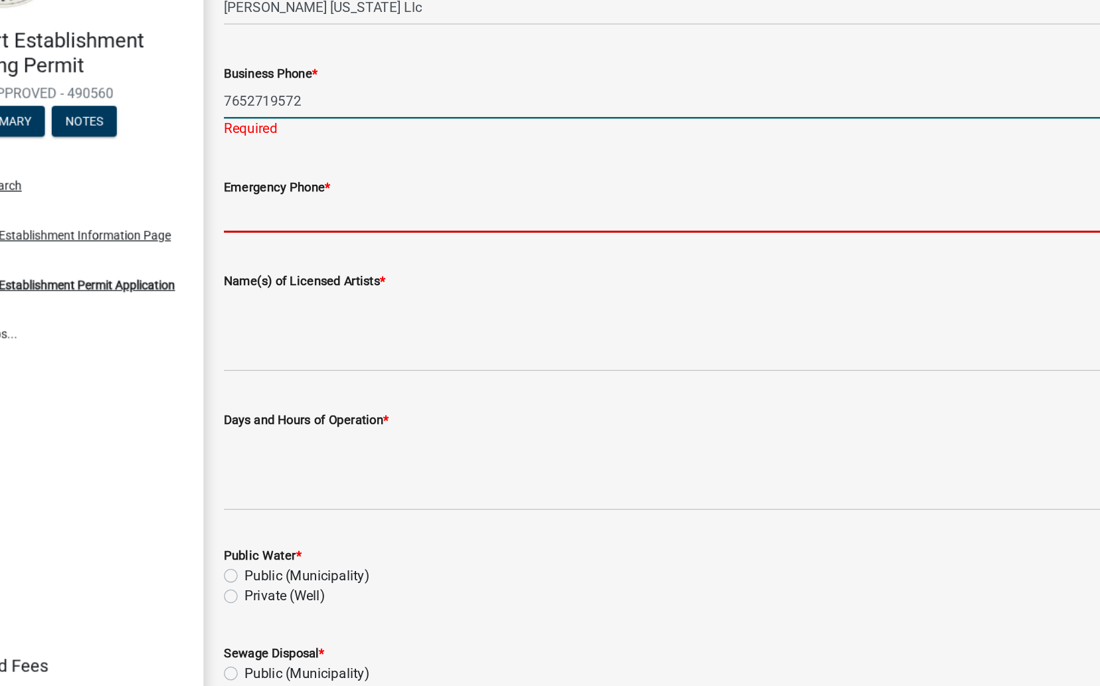
click at [384, 272] on wm-data-entity-input "Emergency Phone *" at bounding box center [669, 260] width 829 height 72
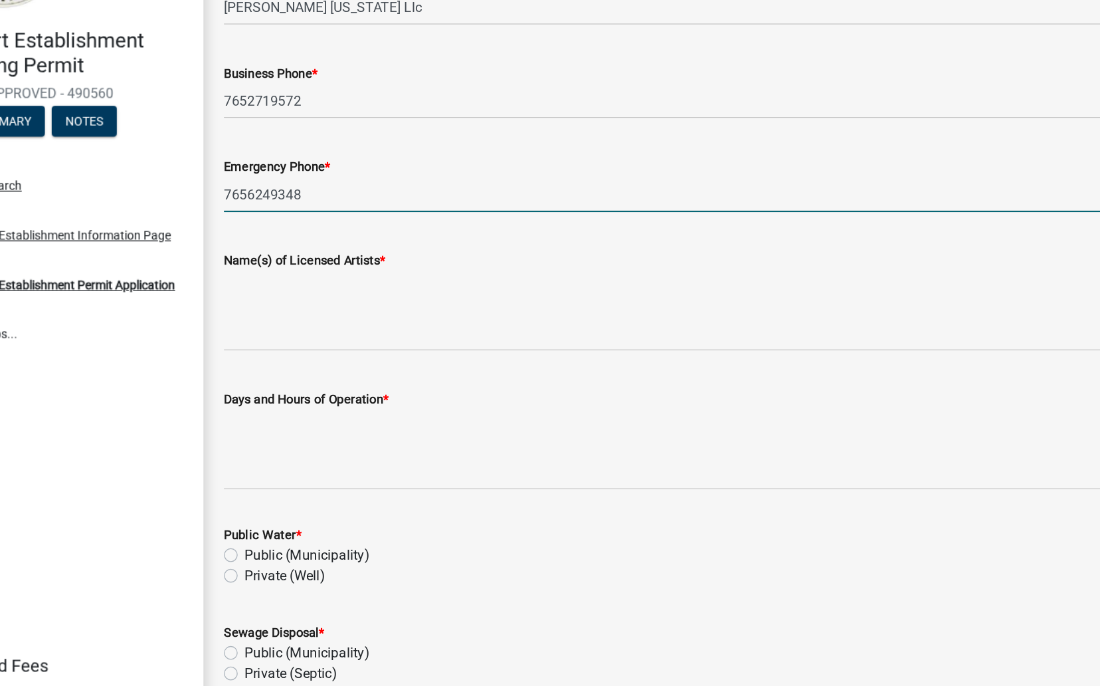
type input "7656249348"
click at [358, 369] on textarea "Name(s) of Licensed Artists *" at bounding box center [669, 346] width 829 height 62
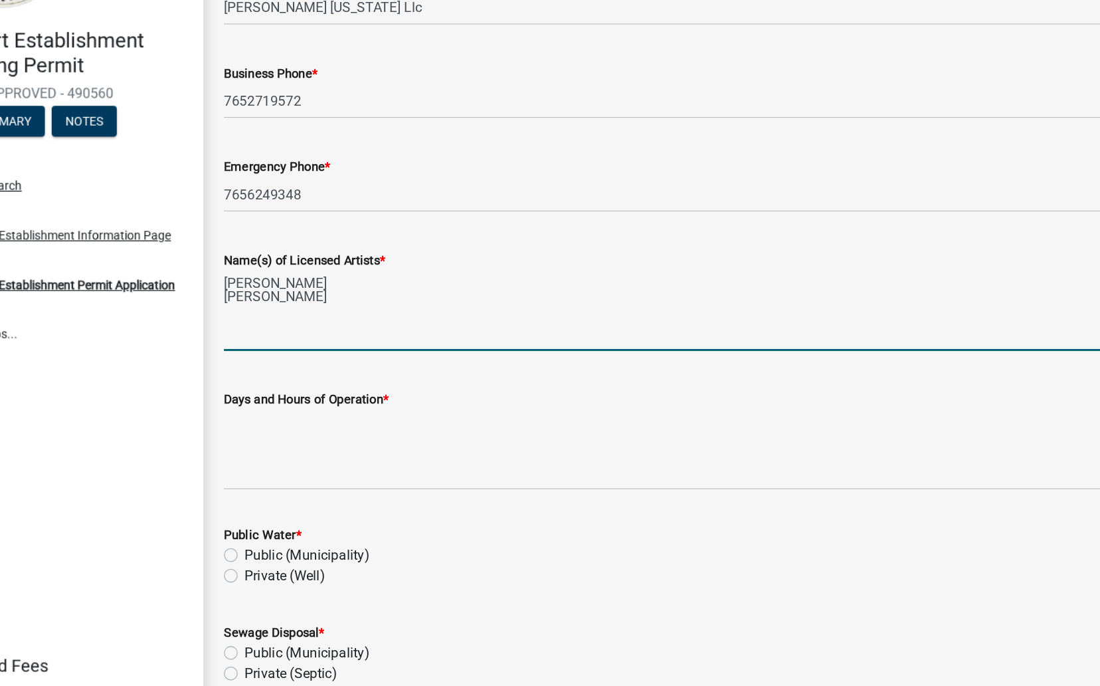
type textarea "Lilly Markert Quinlyn Rude"
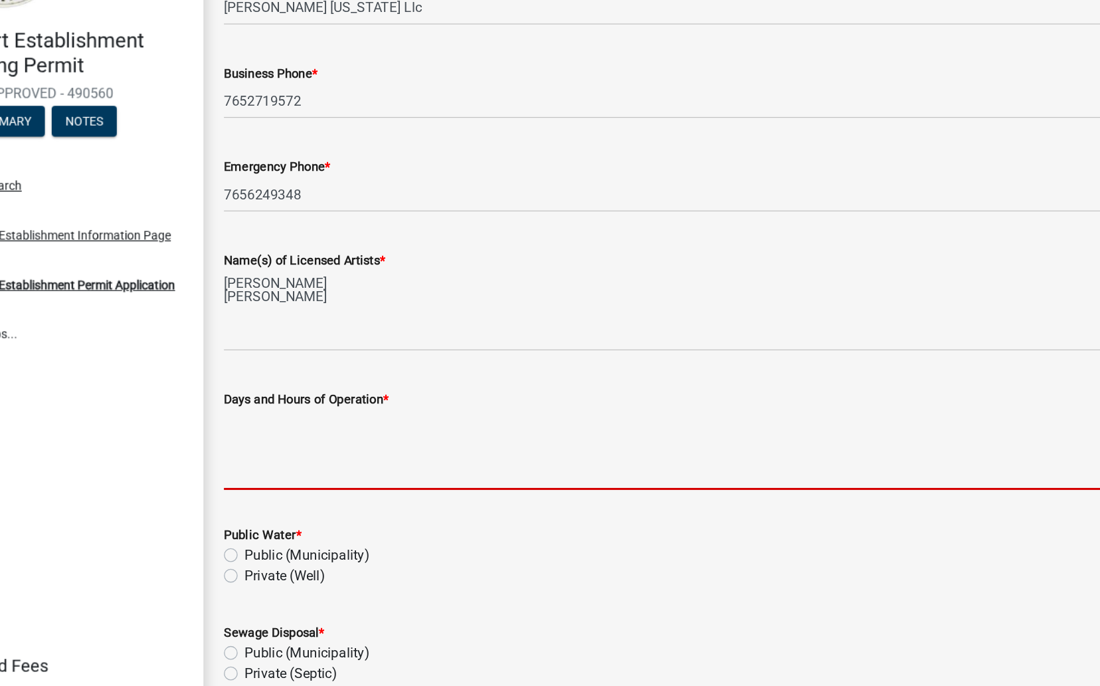
click at [355, 441] on textarea "Days and Hours of Operation *" at bounding box center [669, 454] width 829 height 62
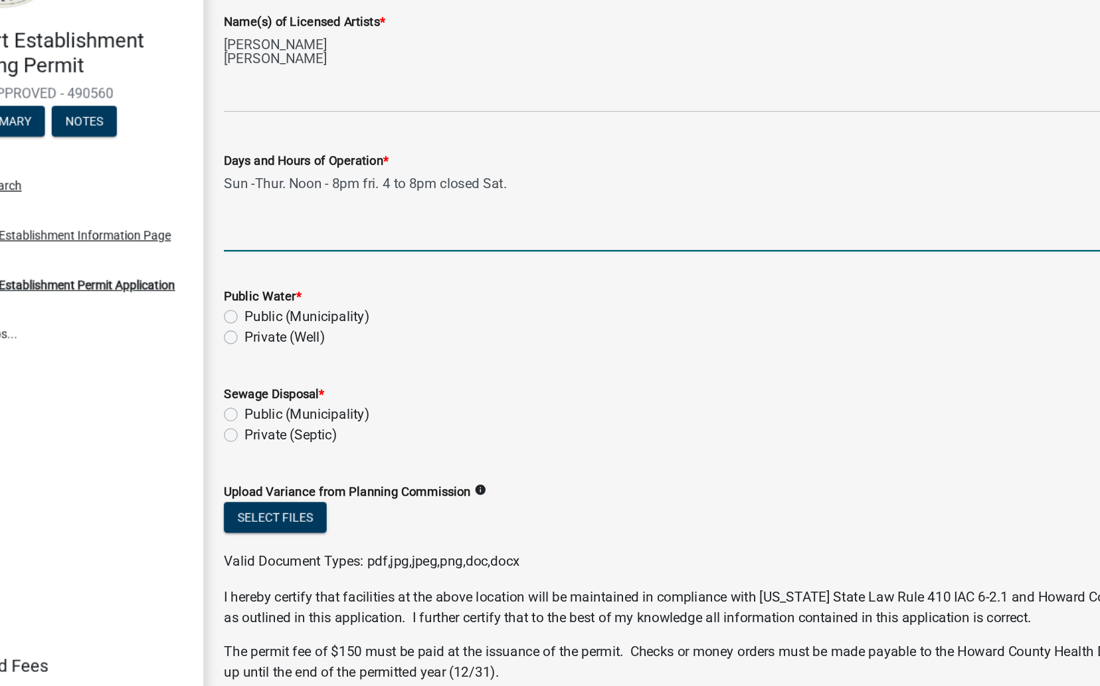
scroll to position [634, 0]
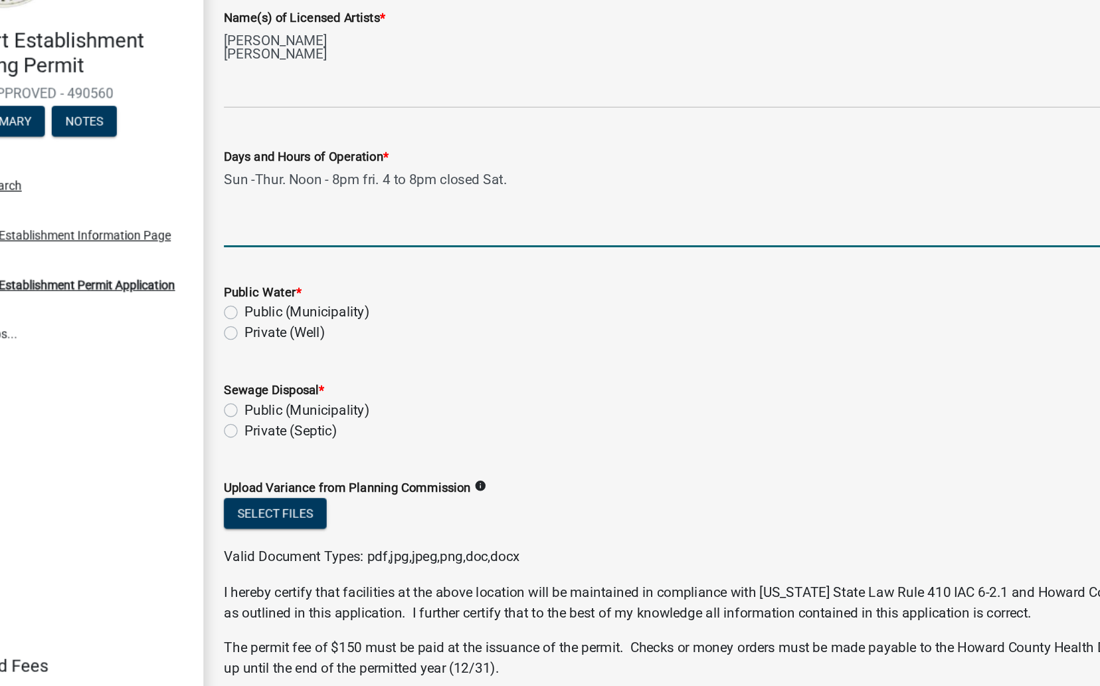
type textarea "Sun -Thur. Noon - 8pm fri. 4 to 8pm closed Sat."
click at [271, 344] on label "Public (Municipality)" at bounding box center [319, 348] width 97 height 16
click at [271, 344] on input "Public (Municipality)" at bounding box center [275, 344] width 9 height 9
radio input "true"
click at [271, 424] on label "Public (Municipality)" at bounding box center [319, 423] width 97 height 16
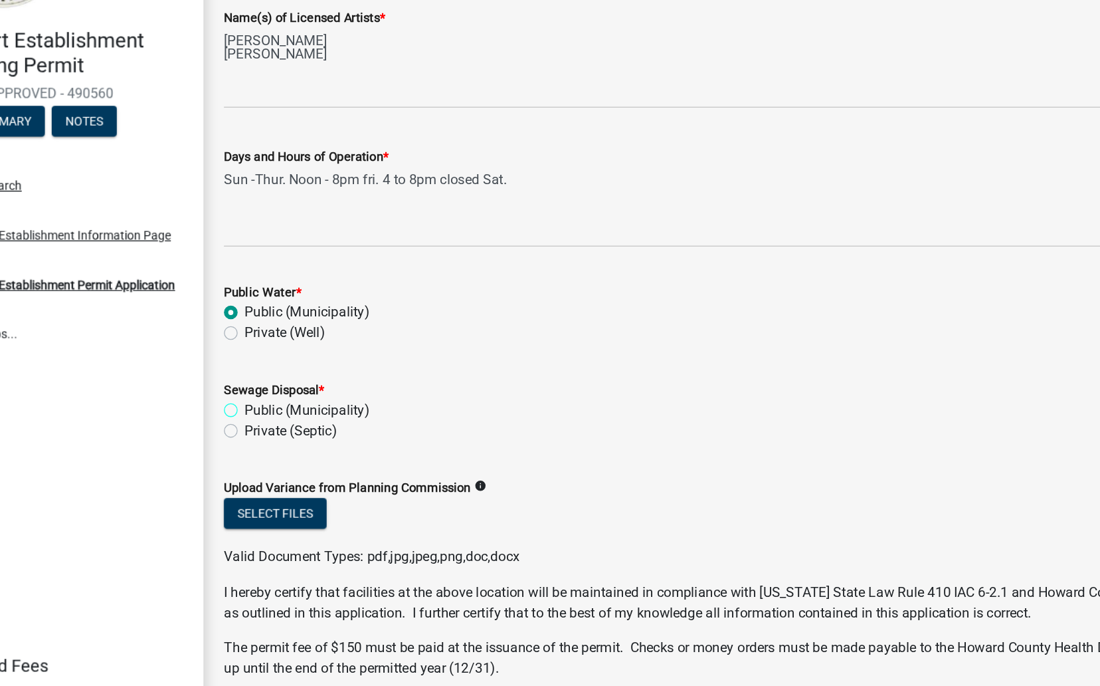
click at [271, 424] on input "Public (Municipality)" at bounding box center [275, 419] width 9 height 9
radio input "true"
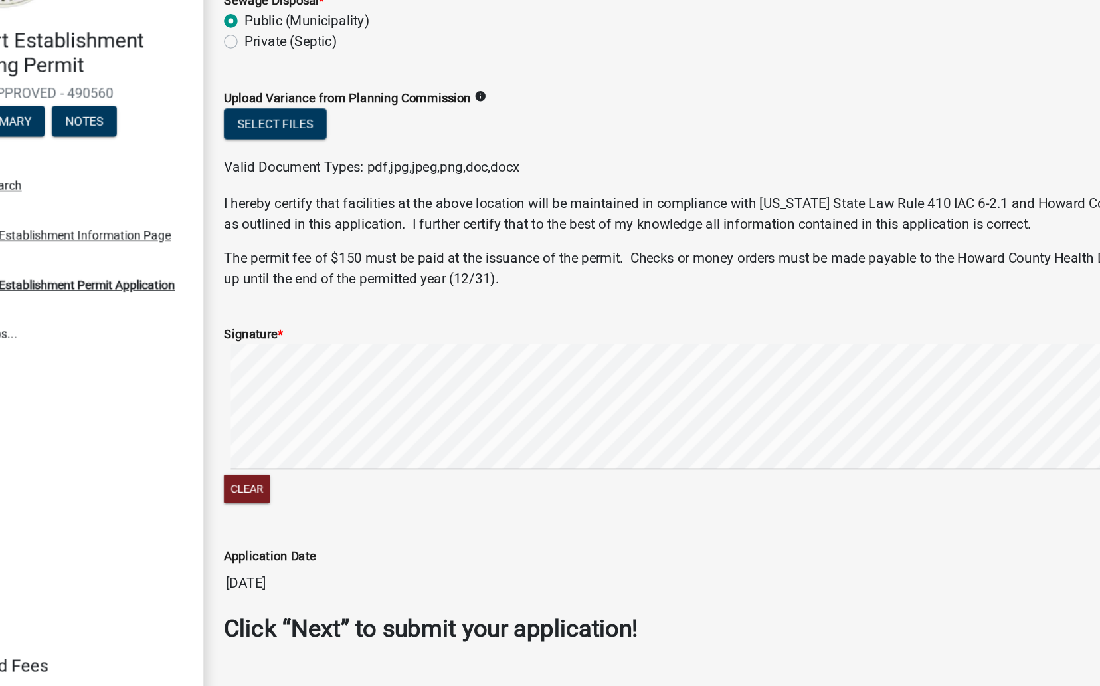
scroll to position [956, 0]
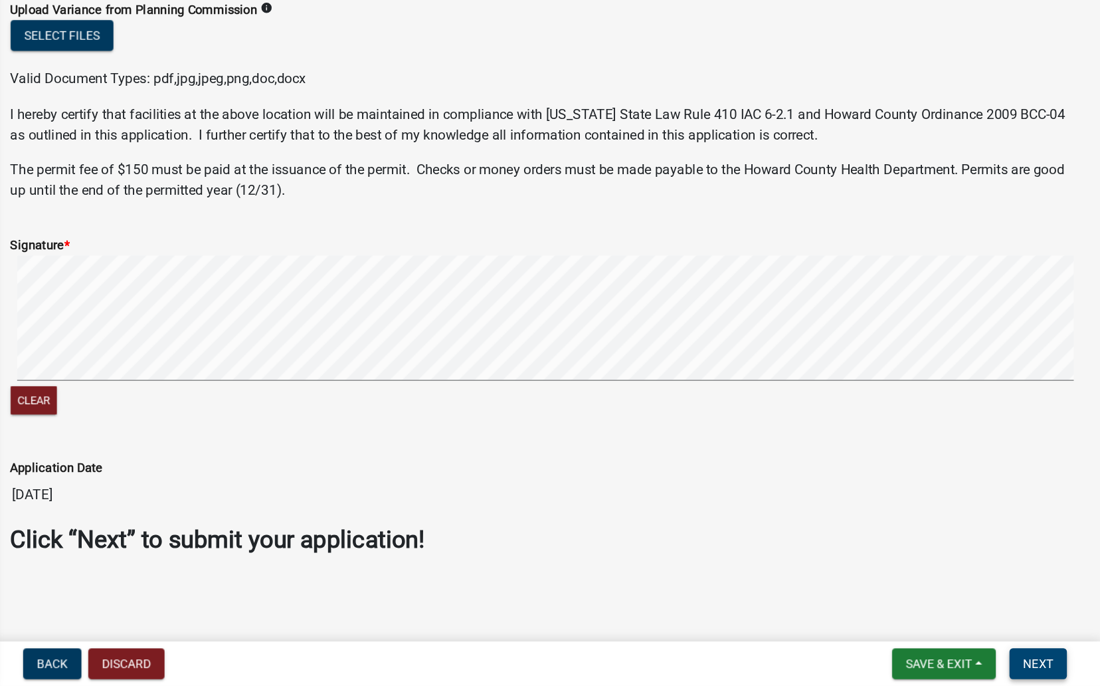
click at [1055, 671] on span "Next" at bounding box center [1052, 668] width 23 height 11
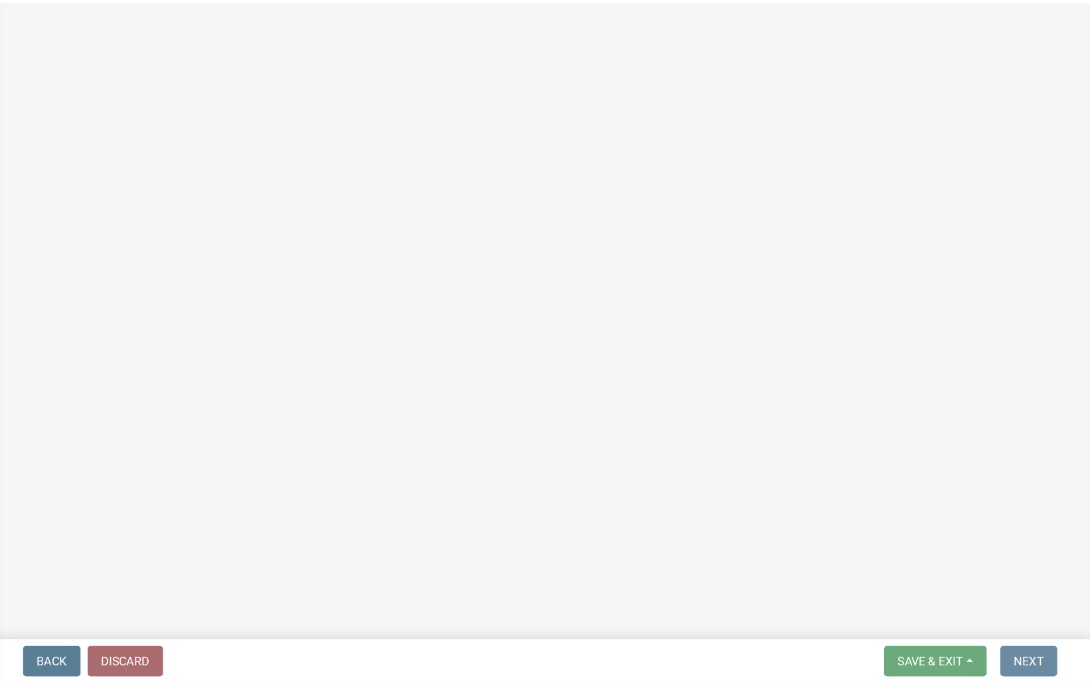
scroll to position [0, 0]
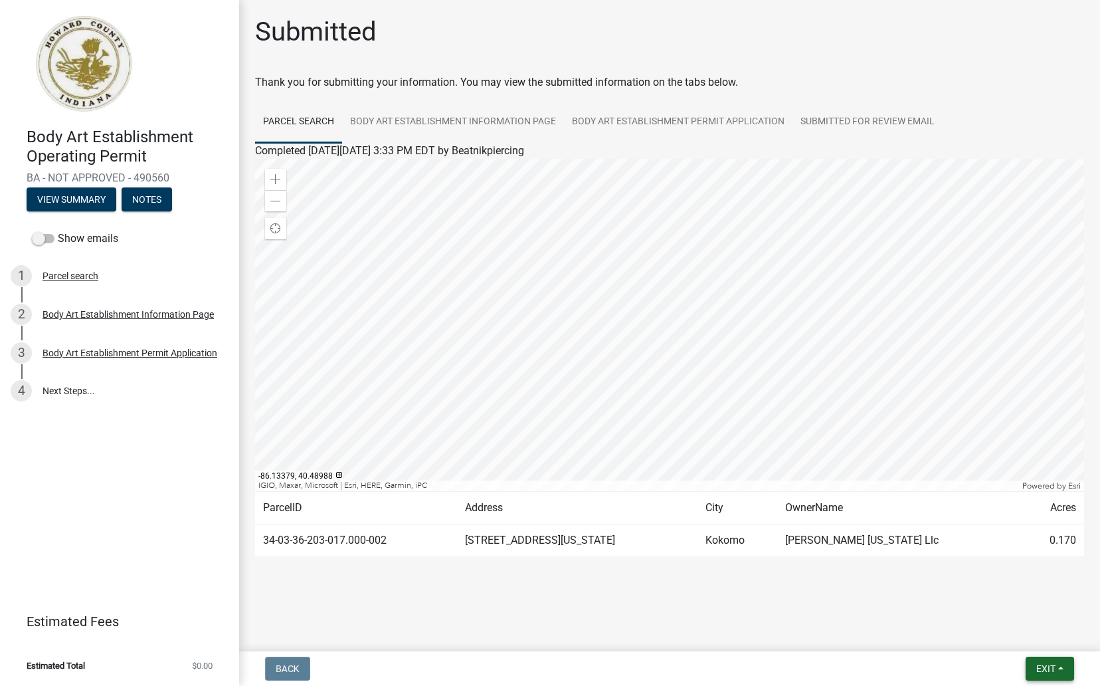
click at [1060, 659] on button "Exit" at bounding box center [1050, 669] width 49 height 24
click at [1021, 633] on button "Save & Exit" at bounding box center [1022, 634] width 106 height 32
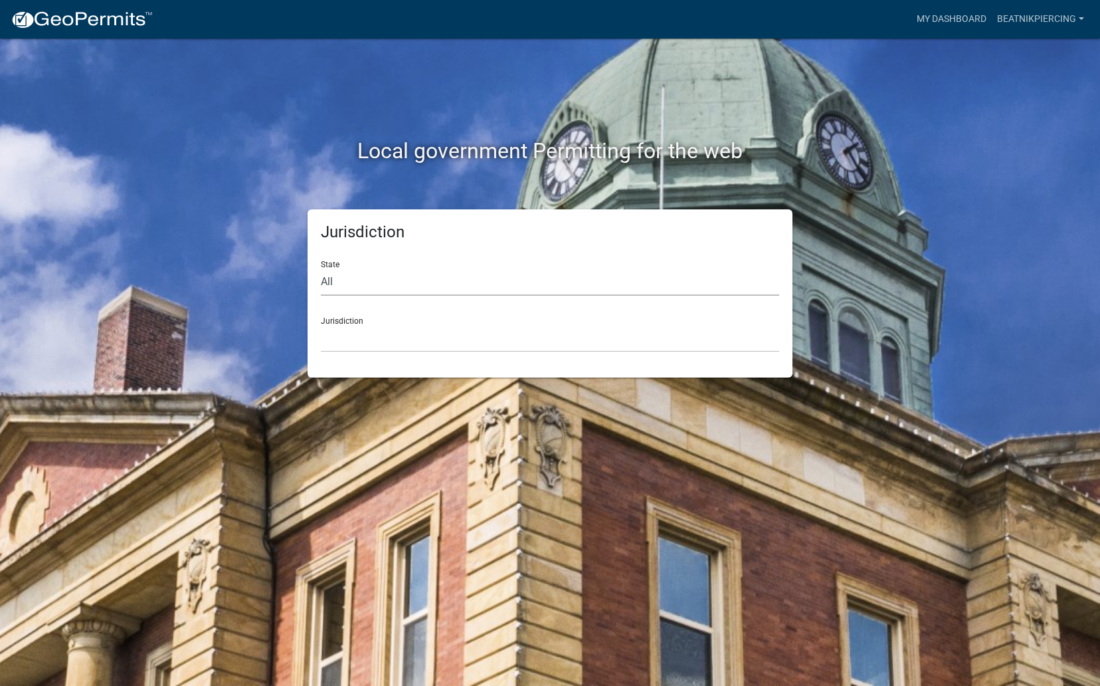
click at [445, 278] on select "All Colorado Georgia Indiana Iowa Kansas Minnesota Ohio South Carolina Wisconsin" at bounding box center [550, 281] width 459 height 27
click at [321, 268] on select "All Colorado Georgia Indiana Iowa Kansas Minnesota Ohio South Carolina Wisconsin" at bounding box center [550, 281] width 459 height 27
click at [494, 291] on select "All Colorado Georgia Indiana Iowa Kansas Minnesota Ohio South Carolina Wisconsin" at bounding box center [550, 281] width 459 height 27
select select "[US_STATE]"
click at [321, 268] on select "All Colorado Georgia Indiana Iowa Kansas Minnesota Ohio South Carolina Wisconsin" at bounding box center [550, 281] width 459 height 27
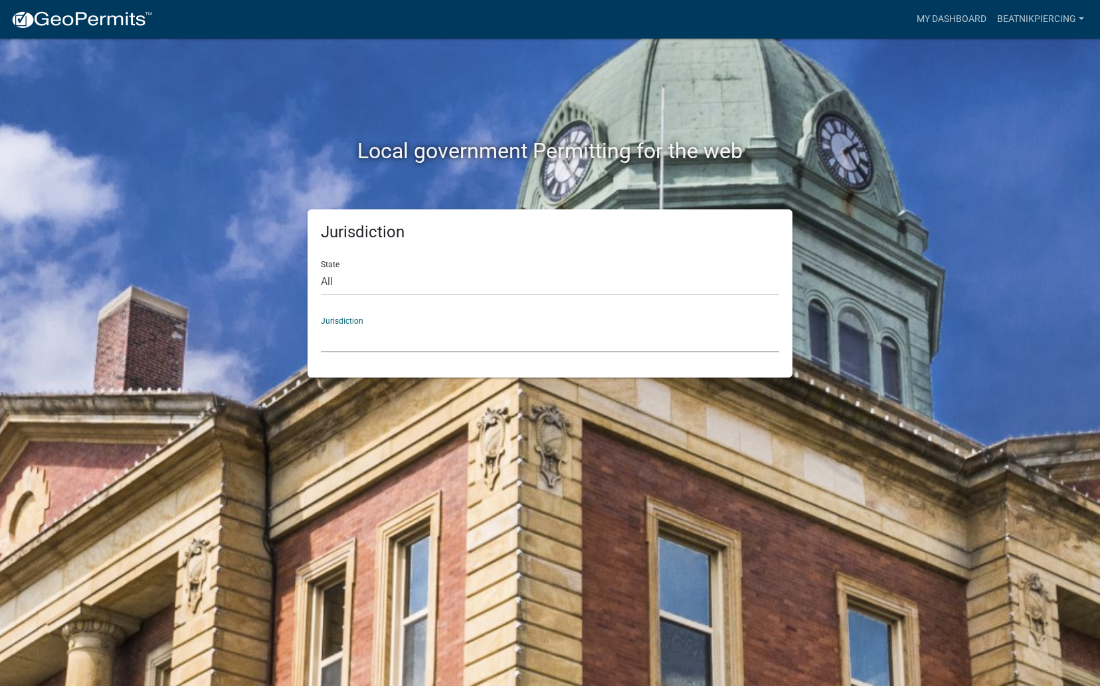
click at [493, 336] on select "City of Charlestown, Indiana City of Jeffersonville, Indiana City of Logansport…" at bounding box center [550, 338] width 459 height 27
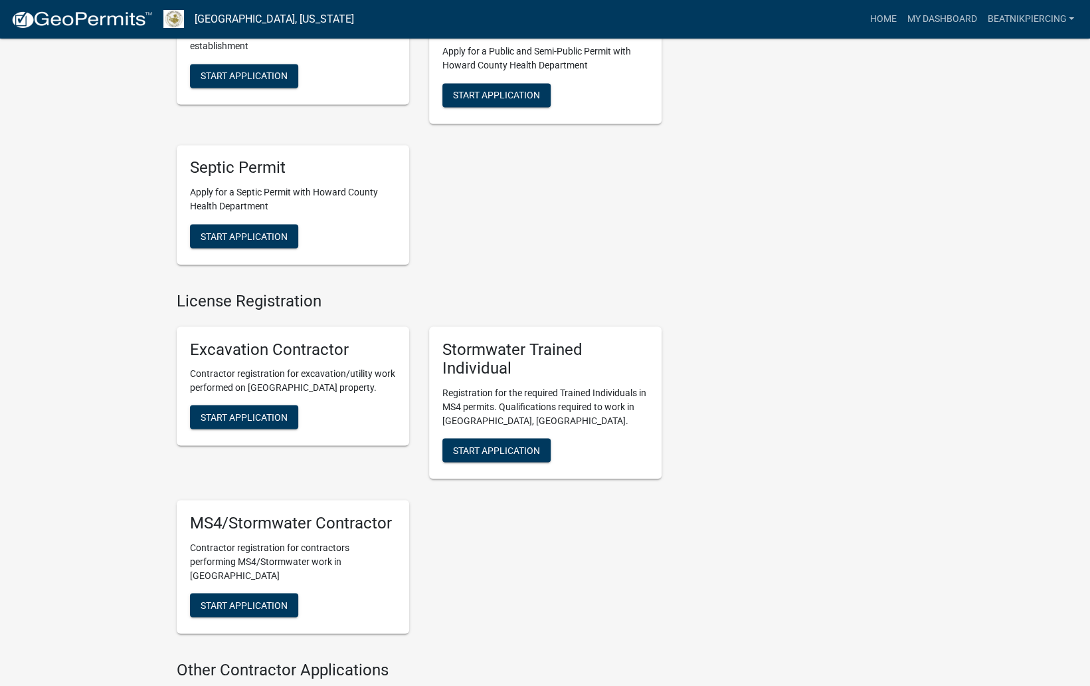
scroll to position [1631, 0]
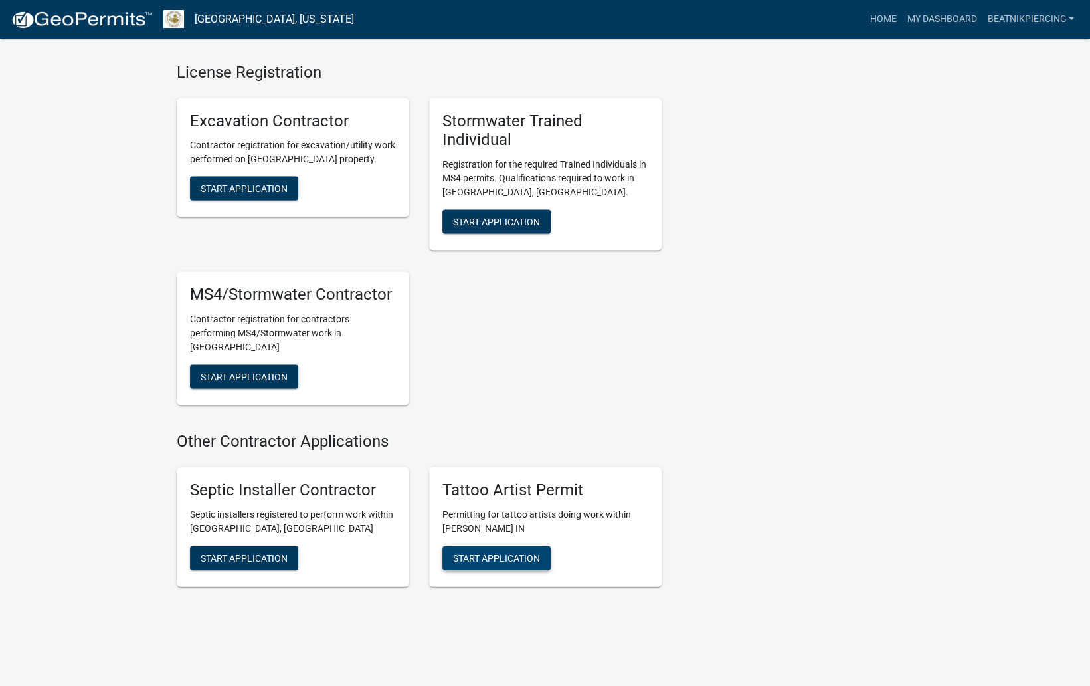
click at [514, 552] on span "Start Application" at bounding box center [496, 557] width 87 height 11
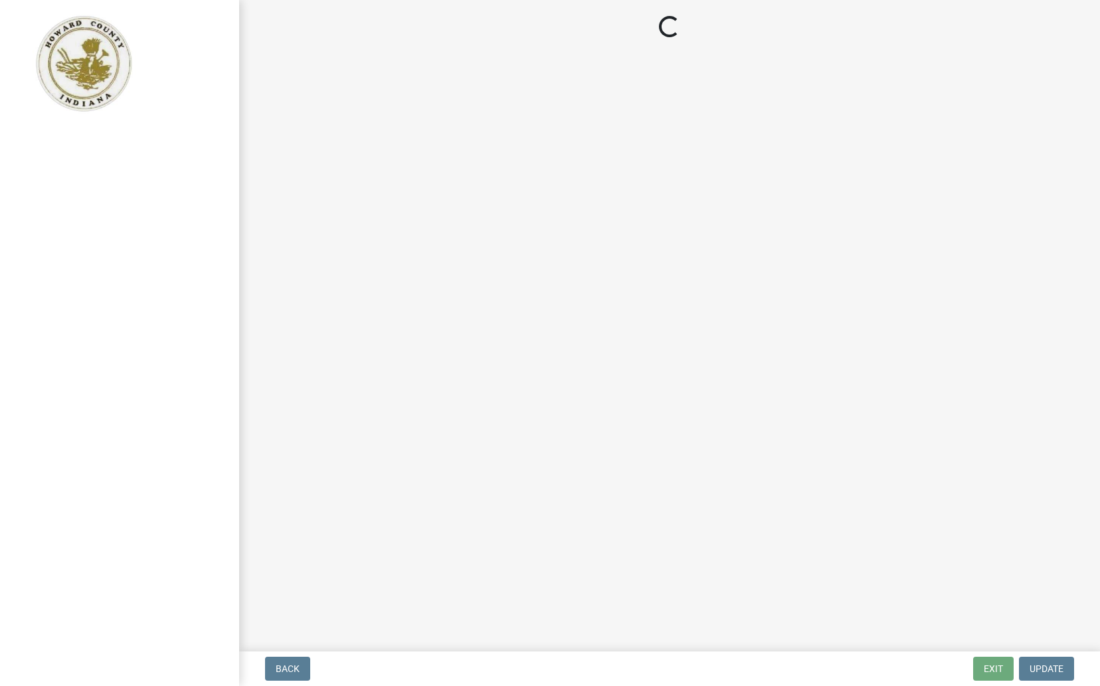
select select "IN"
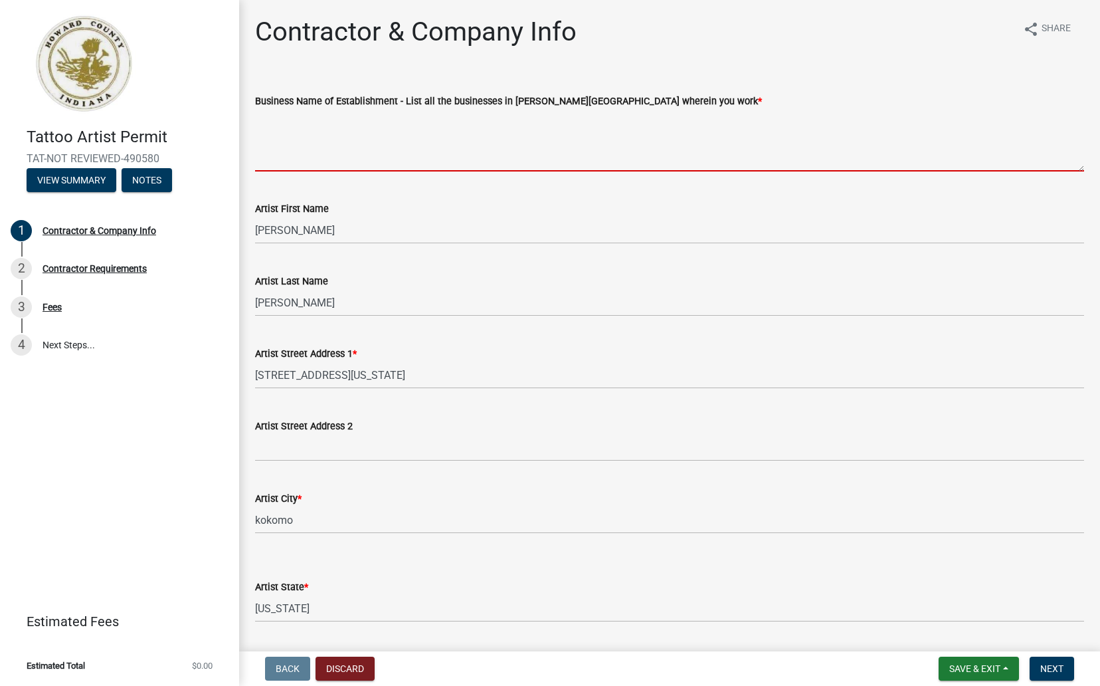
click at [303, 161] on textarea "Business Name of Establishment - List all the businesses in Howard Co wherein y…" at bounding box center [669, 140] width 829 height 62
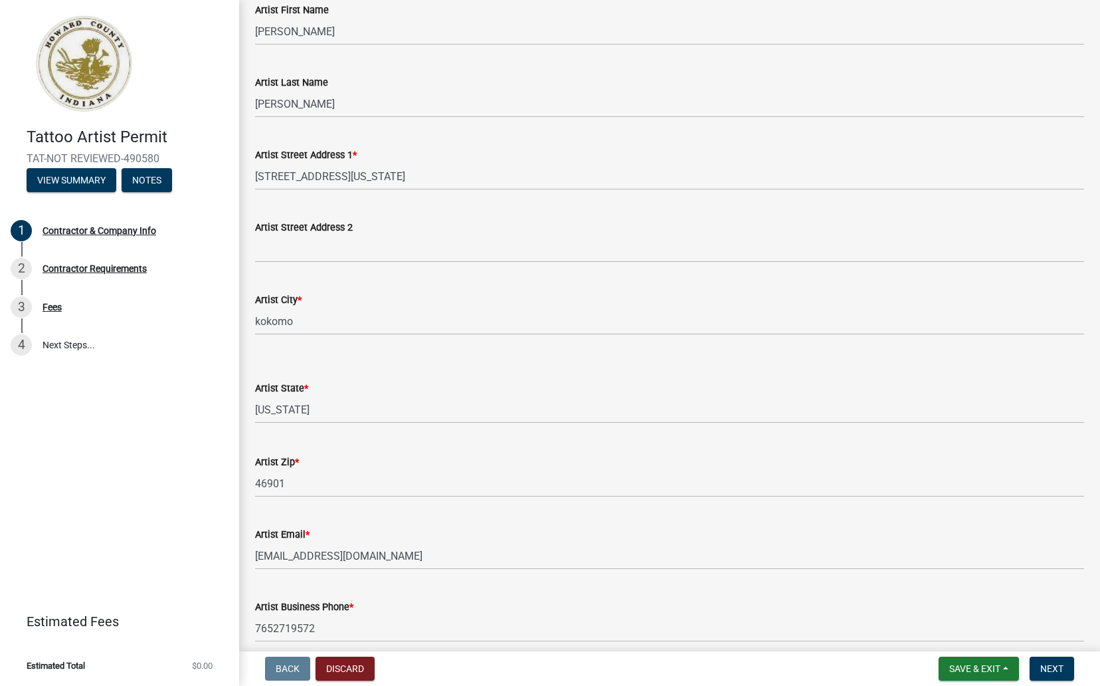
scroll to position [199, 0]
type textarea "Beatnik Piercing & Jewelry"
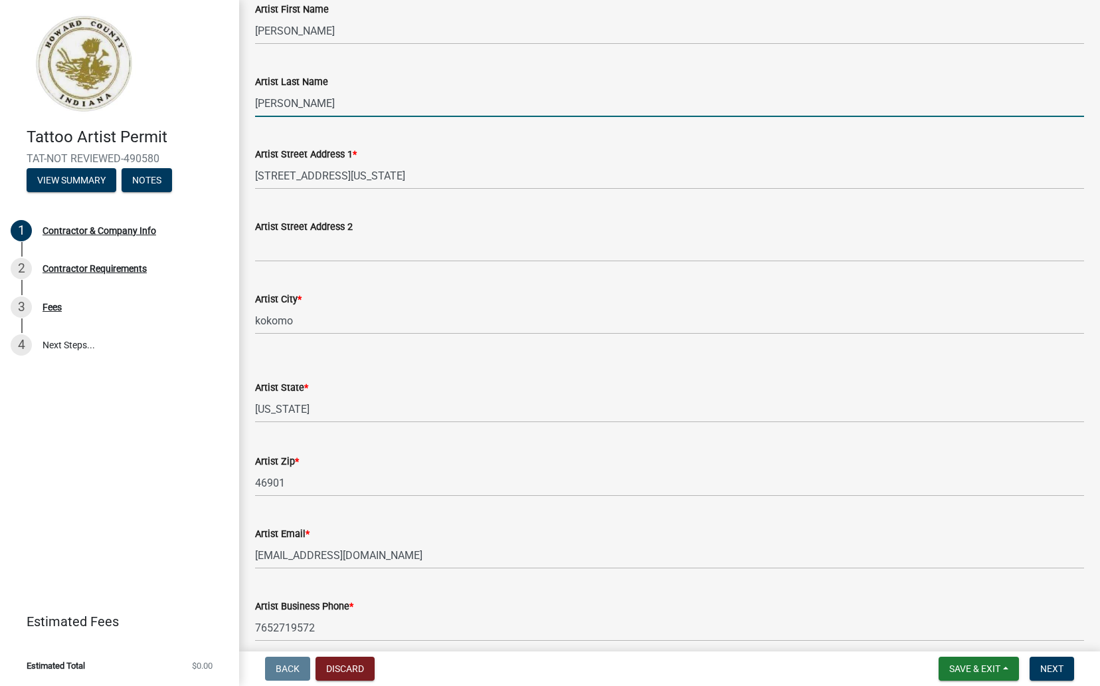
drag, startPoint x: 282, startPoint y: 106, endPoint x: 214, endPoint y: 104, distance: 67.8
click at [214, 104] on div "Tattoo Artist Permit TAT-NOT REVIEWED-490580 View Summary Notes 1 Contractor & …" at bounding box center [550, 343] width 1100 height 686
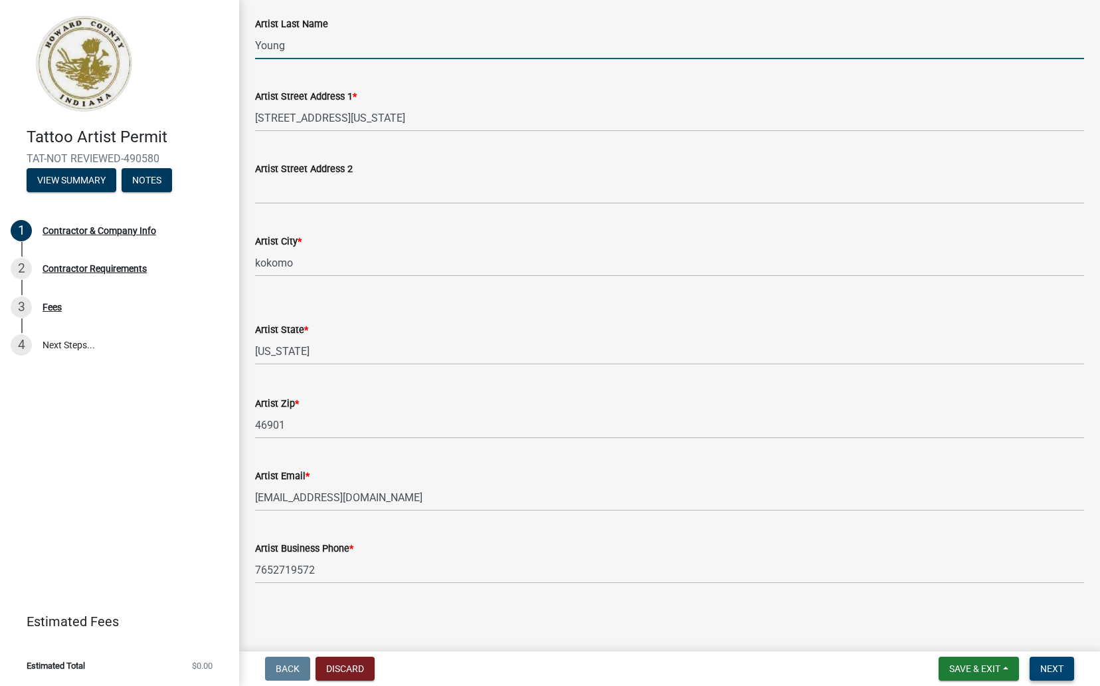
type input "Young"
click at [1047, 666] on span "Next" at bounding box center [1052, 668] width 23 height 11
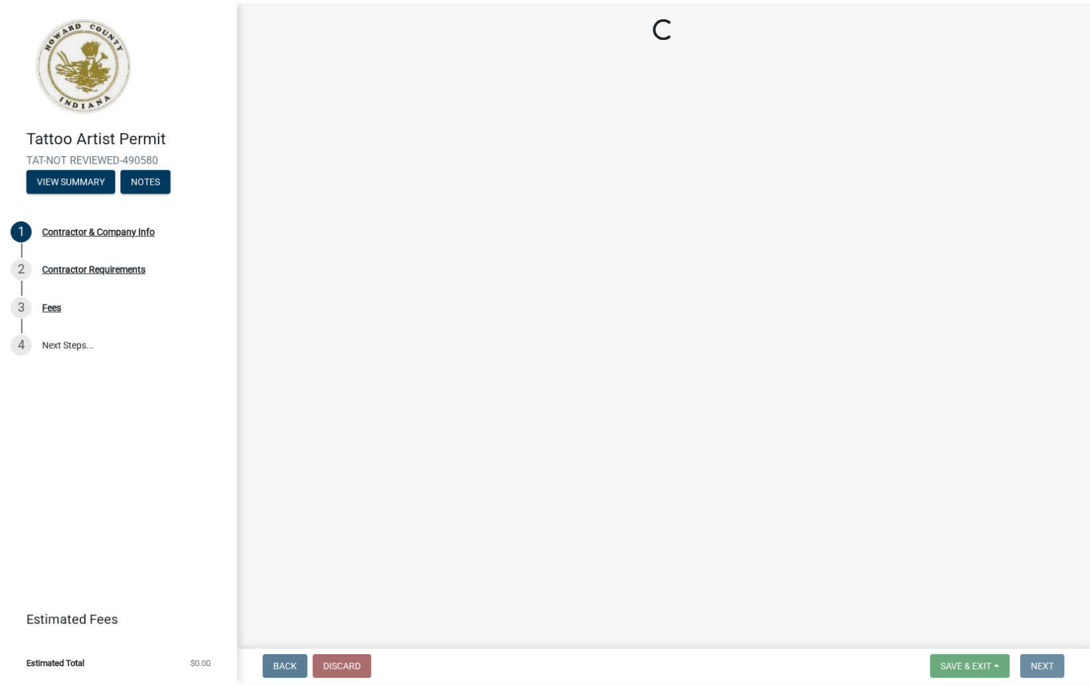
scroll to position [0, 0]
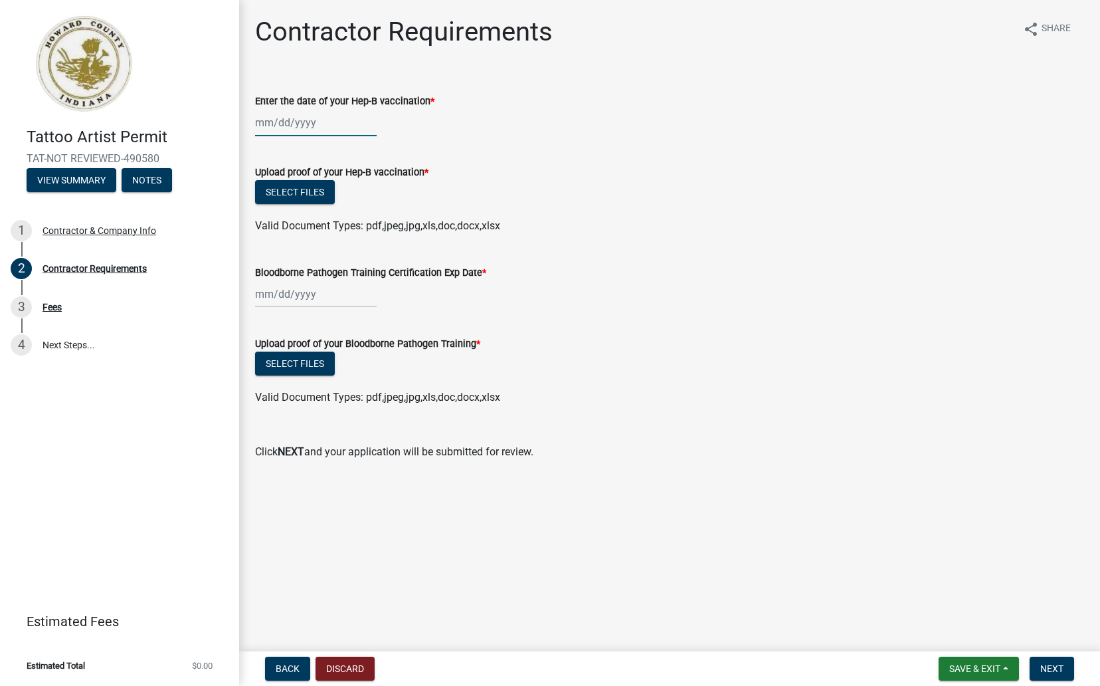
click at [276, 120] on div at bounding box center [316, 122] width 122 height 27
select select "10"
select select "2025"
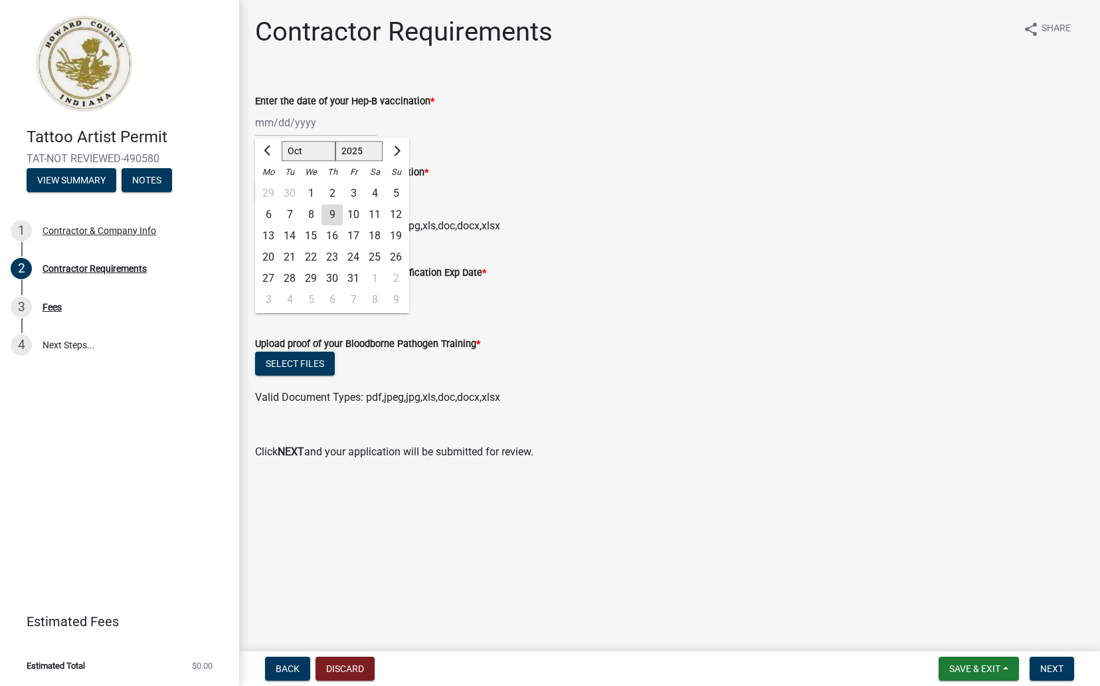
click at [989, 392] on div "Valid Document Types: pdf,jpeg,jpg,xls,doc,docx,xlsx" at bounding box center [669, 397] width 849 height 16
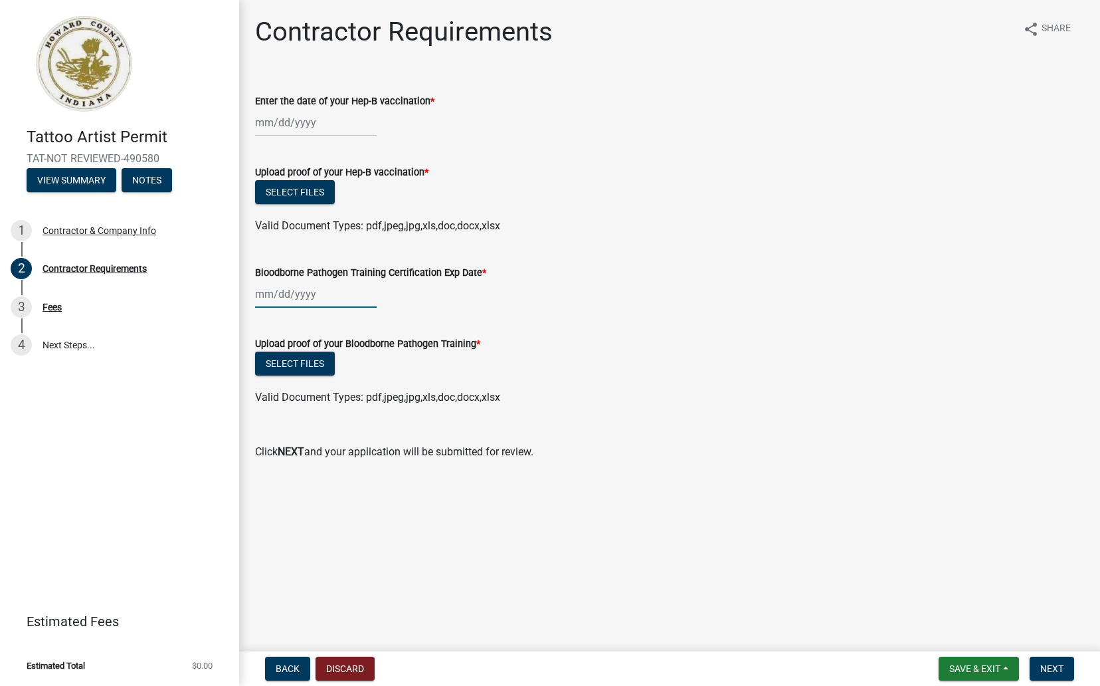
click at [291, 298] on div at bounding box center [316, 293] width 122 height 27
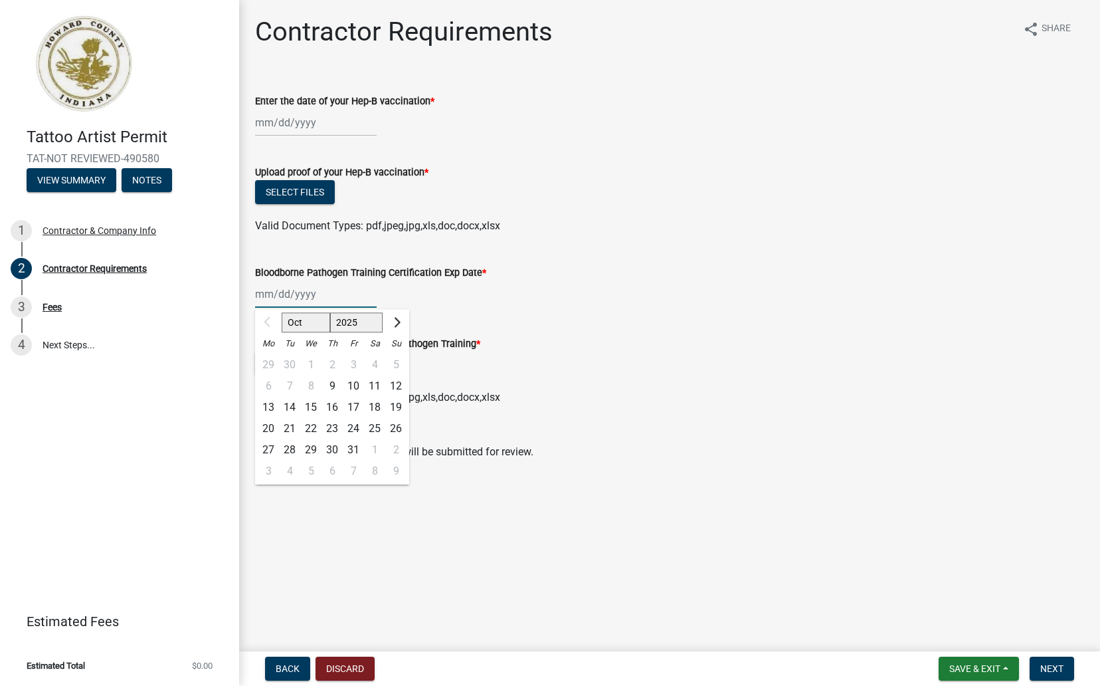
click at [305, 298] on input "Bloodborne Pathogen Training Certification Exp Date *" at bounding box center [316, 293] width 122 height 27
type input "01/29/2026"
click at [274, 126] on div at bounding box center [316, 122] width 122 height 27
select select "10"
select select "2025"
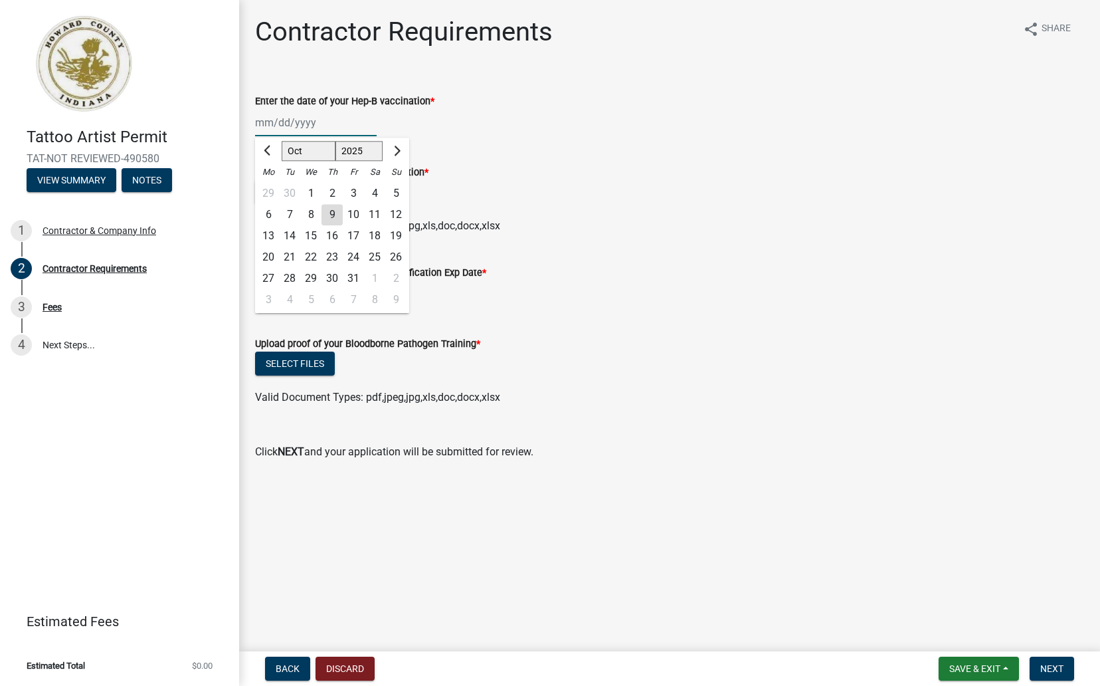
click at [274, 126] on input "Enter the date of your Hep-B vaccination *" at bounding box center [316, 122] width 122 height 27
click at [282, 121] on input "06182014" at bounding box center [316, 122] width 122 height 27
click at [266, 121] on input "0618/2014" at bounding box center [316, 122] width 122 height 27
type input "06/18/2014"
click at [579, 198] on div "Select files" at bounding box center [669, 193] width 829 height 27
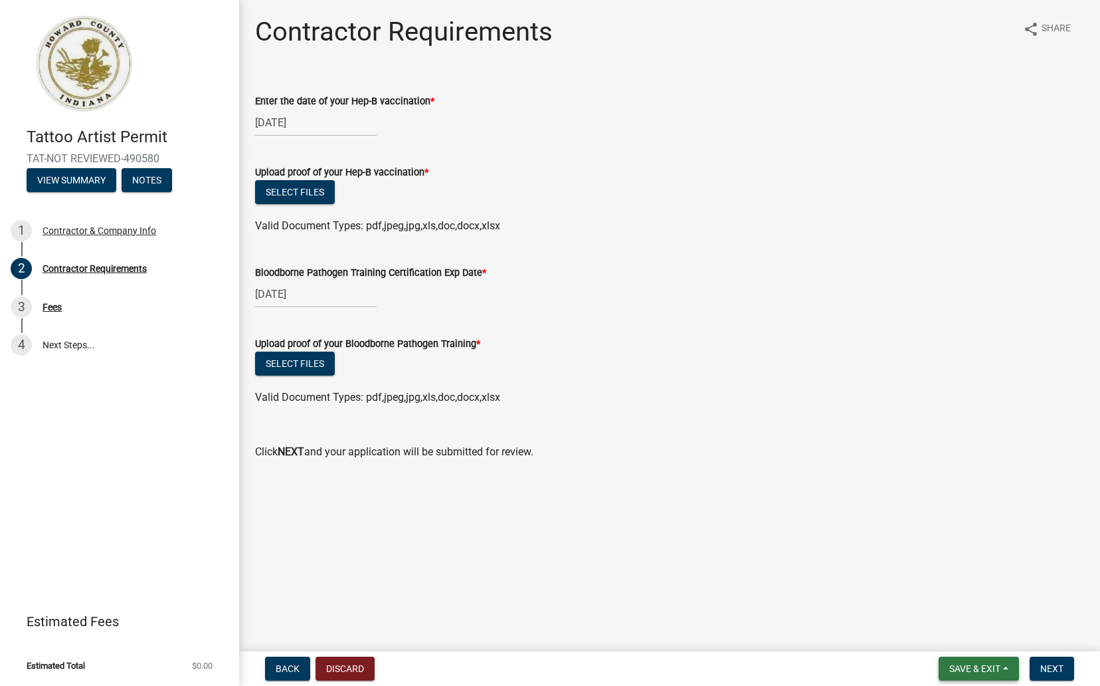
click at [993, 670] on span "Save & Exit" at bounding box center [975, 668] width 51 height 11
click at [961, 637] on button "Save & Exit" at bounding box center [966, 634] width 106 height 32
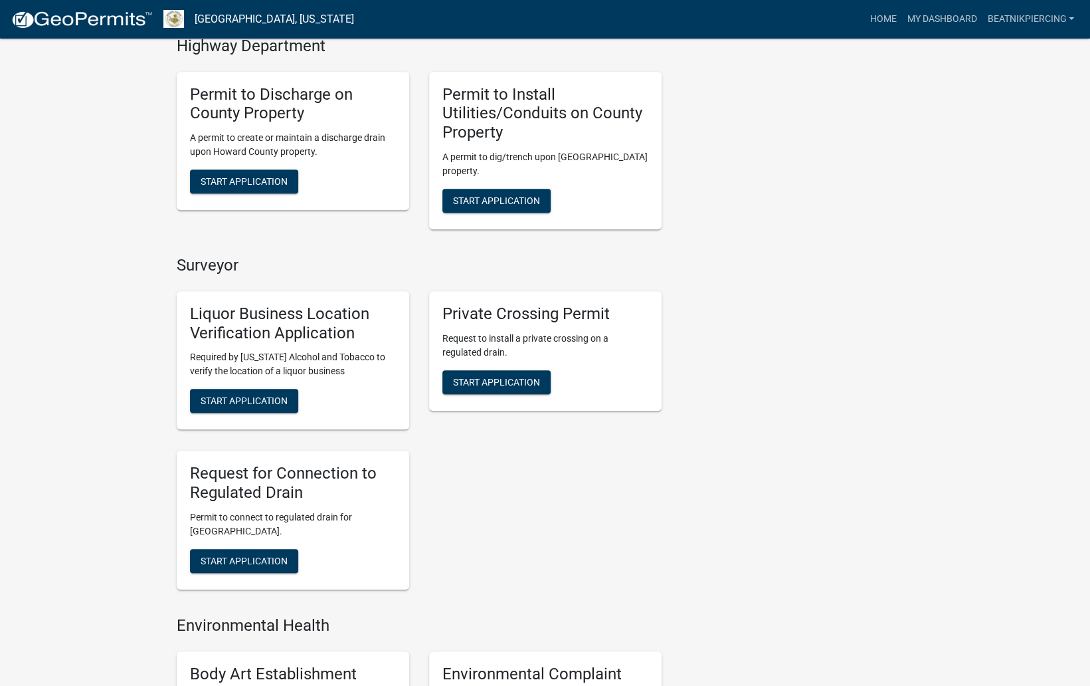
scroll to position [560, 0]
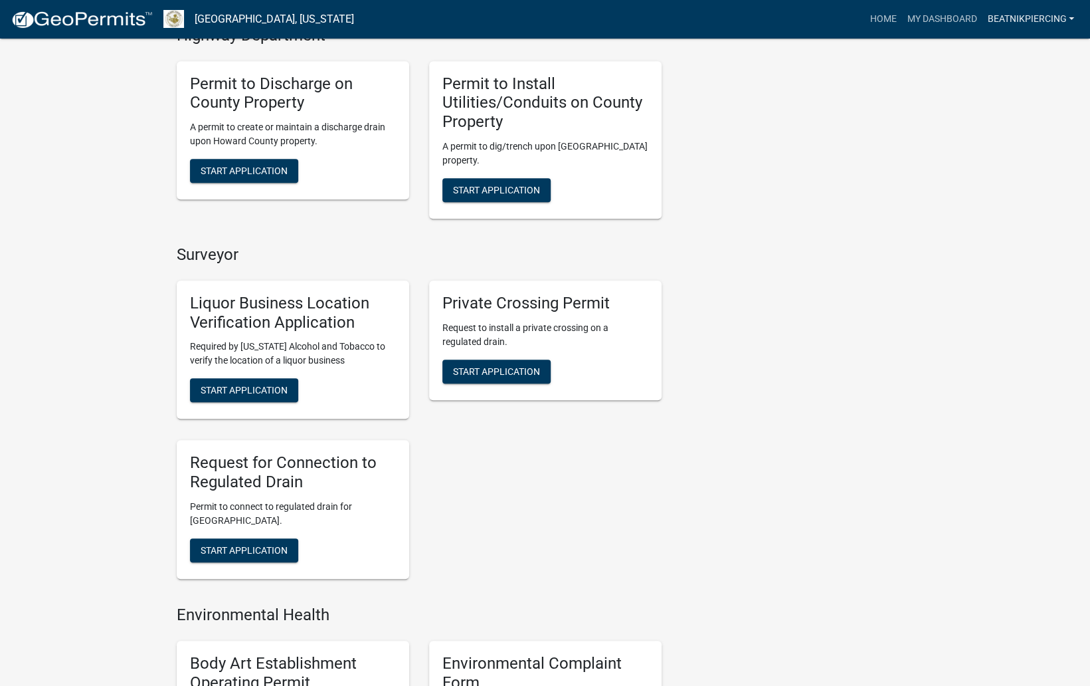
click at [1071, 19] on link "Beatnikpiercing" at bounding box center [1031, 19] width 98 height 25
click at [1009, 132] on link "Logout" at bounding box center [1023, 130] width 114 height 32
